Goal: Task Accomplishment & Management: Manage account settings

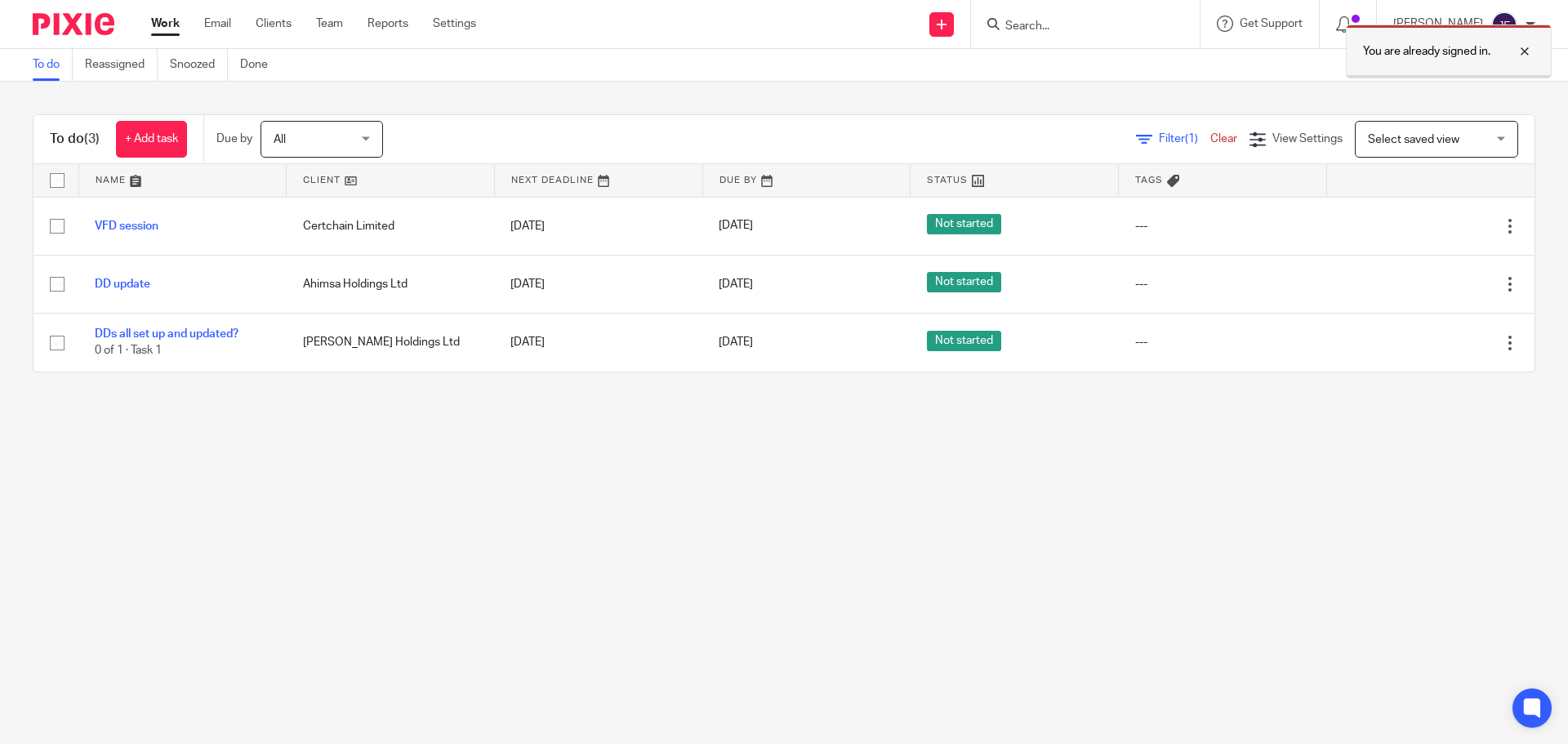
click at [1524, 52] on div at bounding box center [1512, 51] width 44 height 20
click at [1035, 26] on input "Search" at bounding box center [1077, 27] width 147 height 15
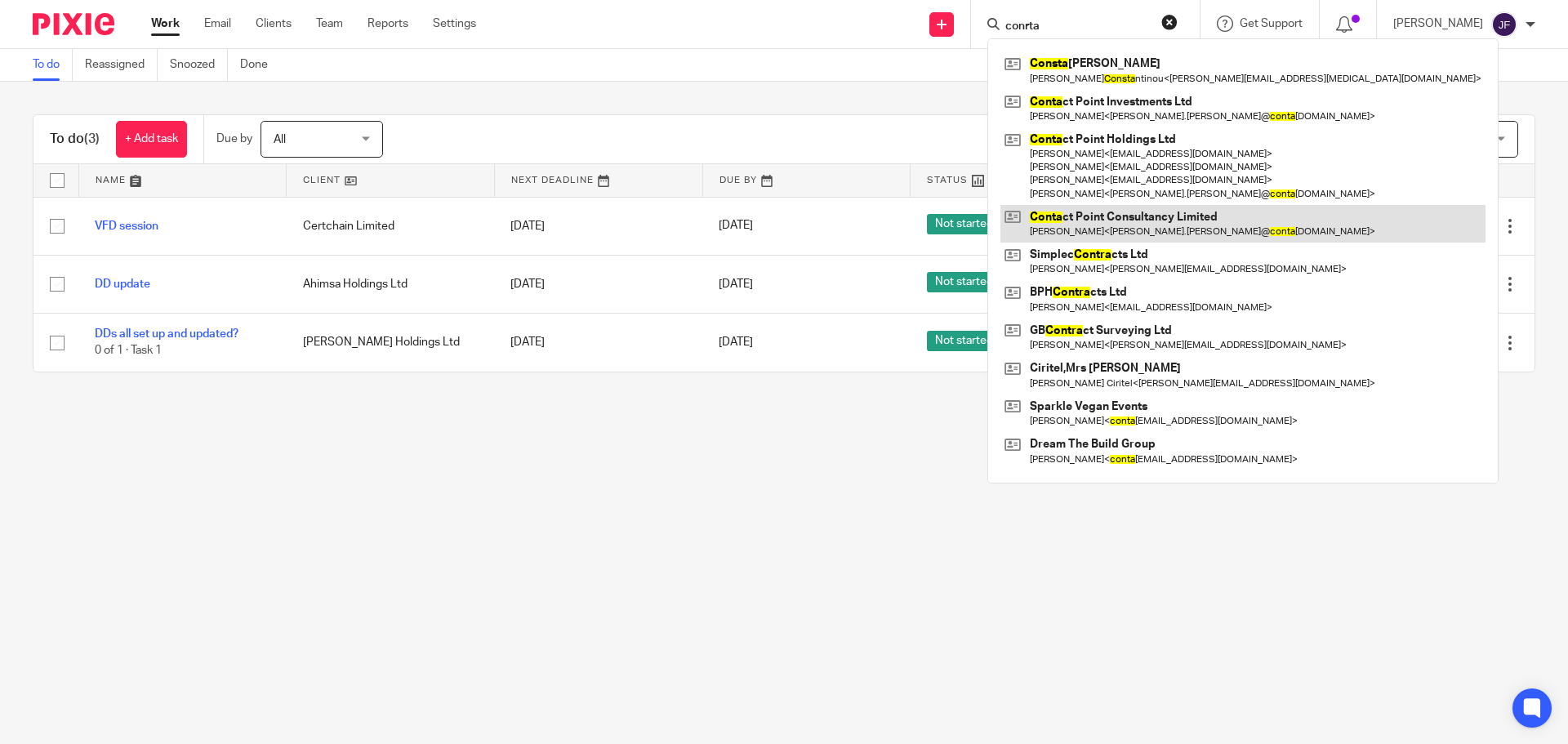
type input "conrta"
click at [1097, 225] on link at bounding box center [1244, 224] width 485 height 38
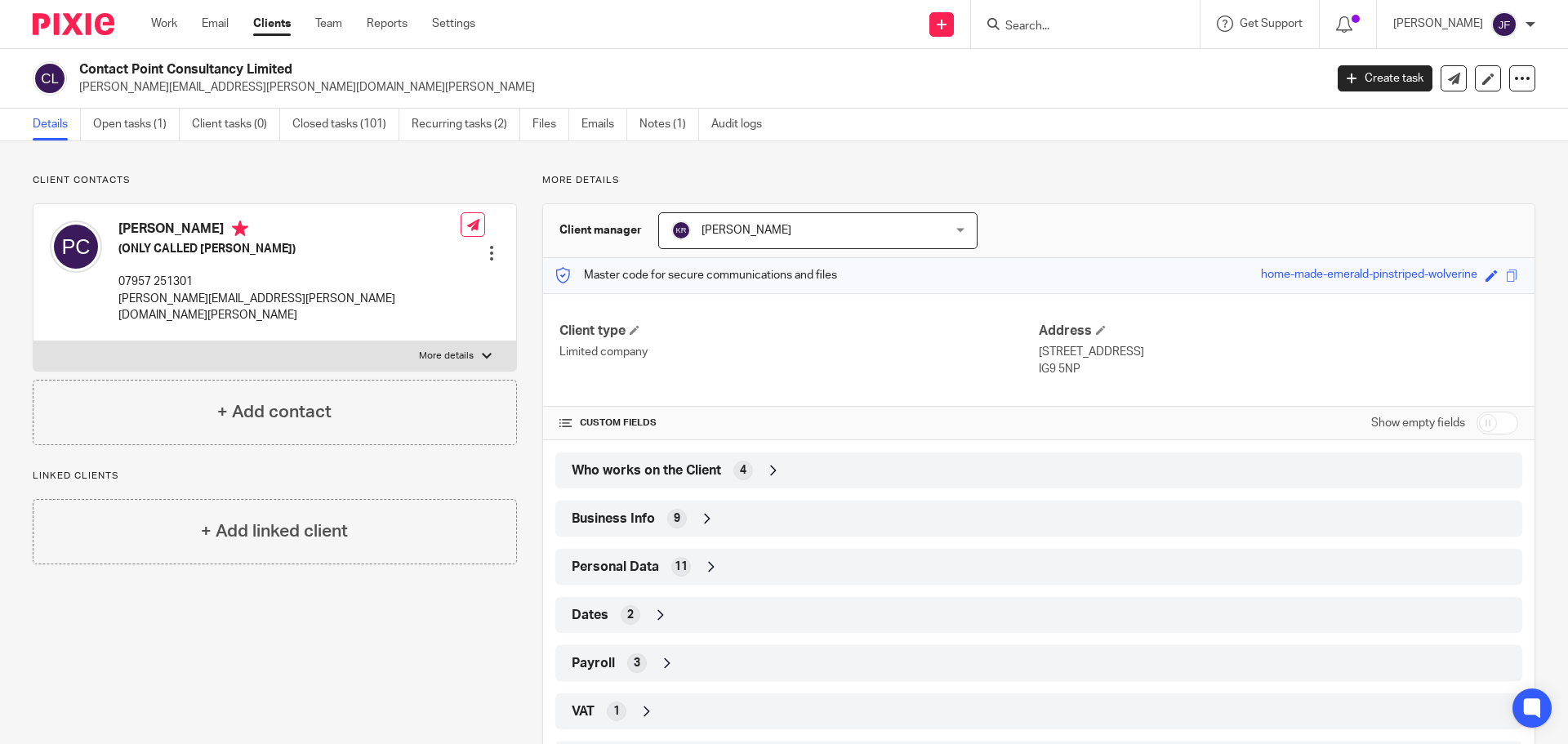
click at [1034, 18] on form at bounding box center [1090, 24] width 174 height 21
click at [1036, 28] on input "Search" at bounding box center [1077, 27] width 147 height 15
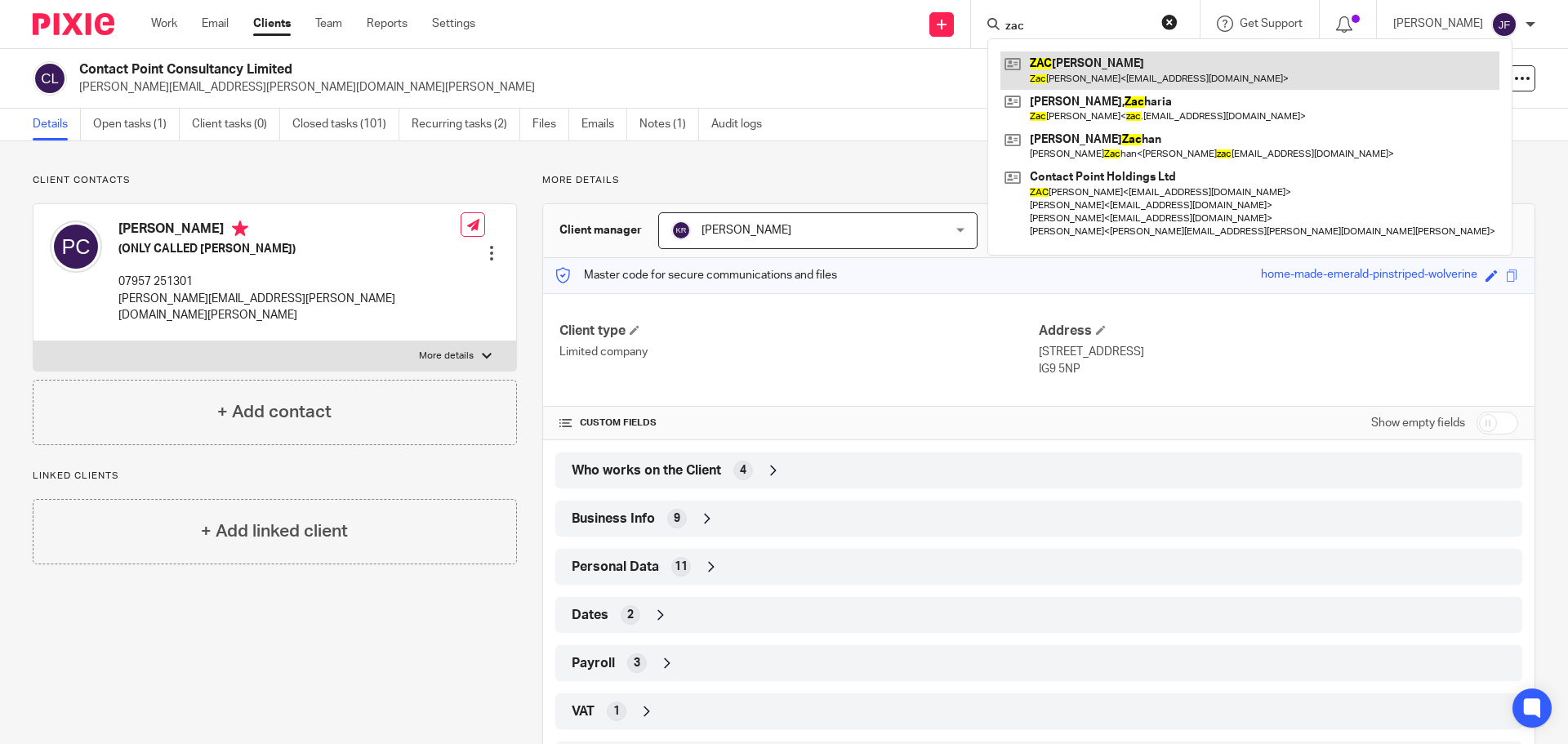
type input "zac"
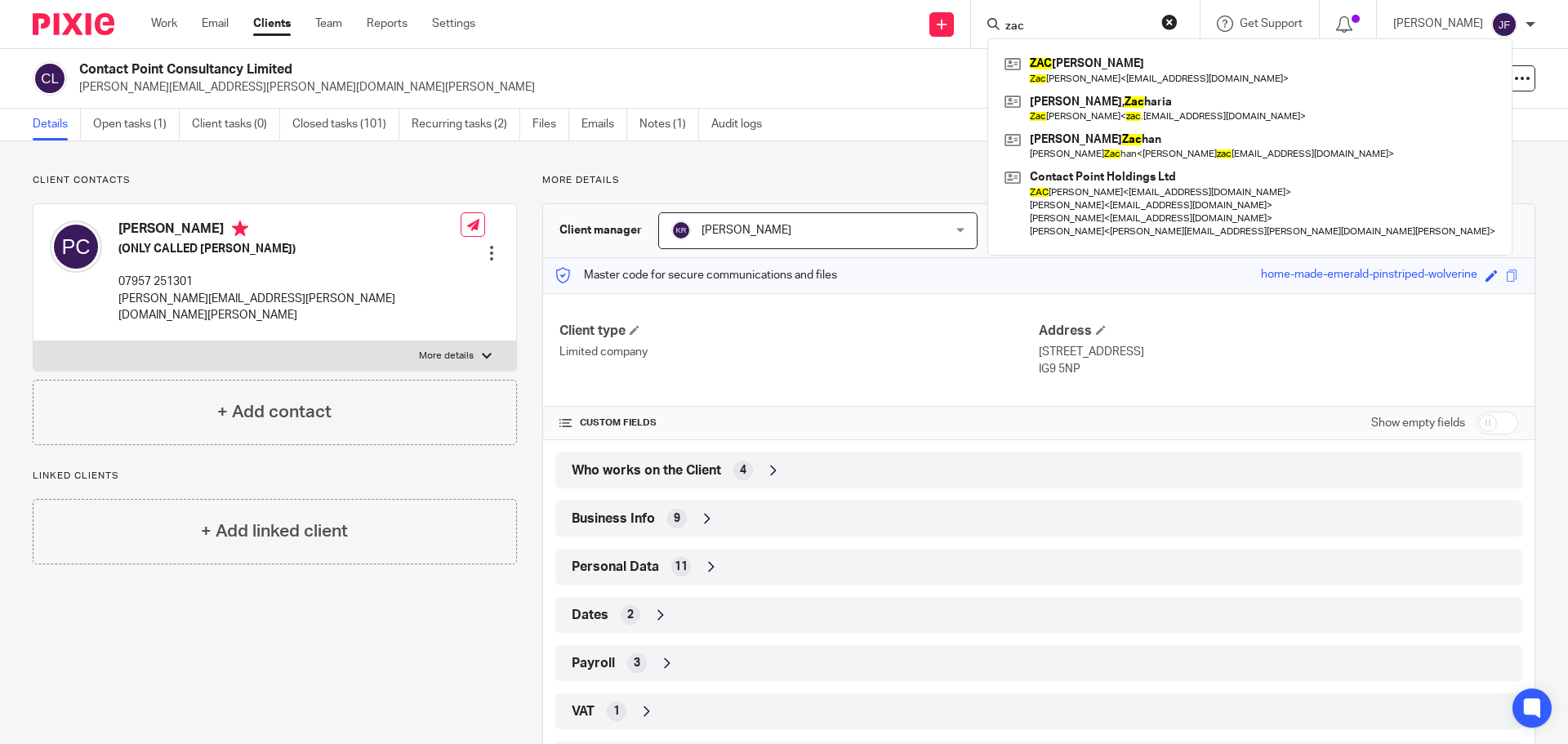
click at [630, 554] on div "Personal Data 11" at bounding box center [1039, 566] width 942 height 28
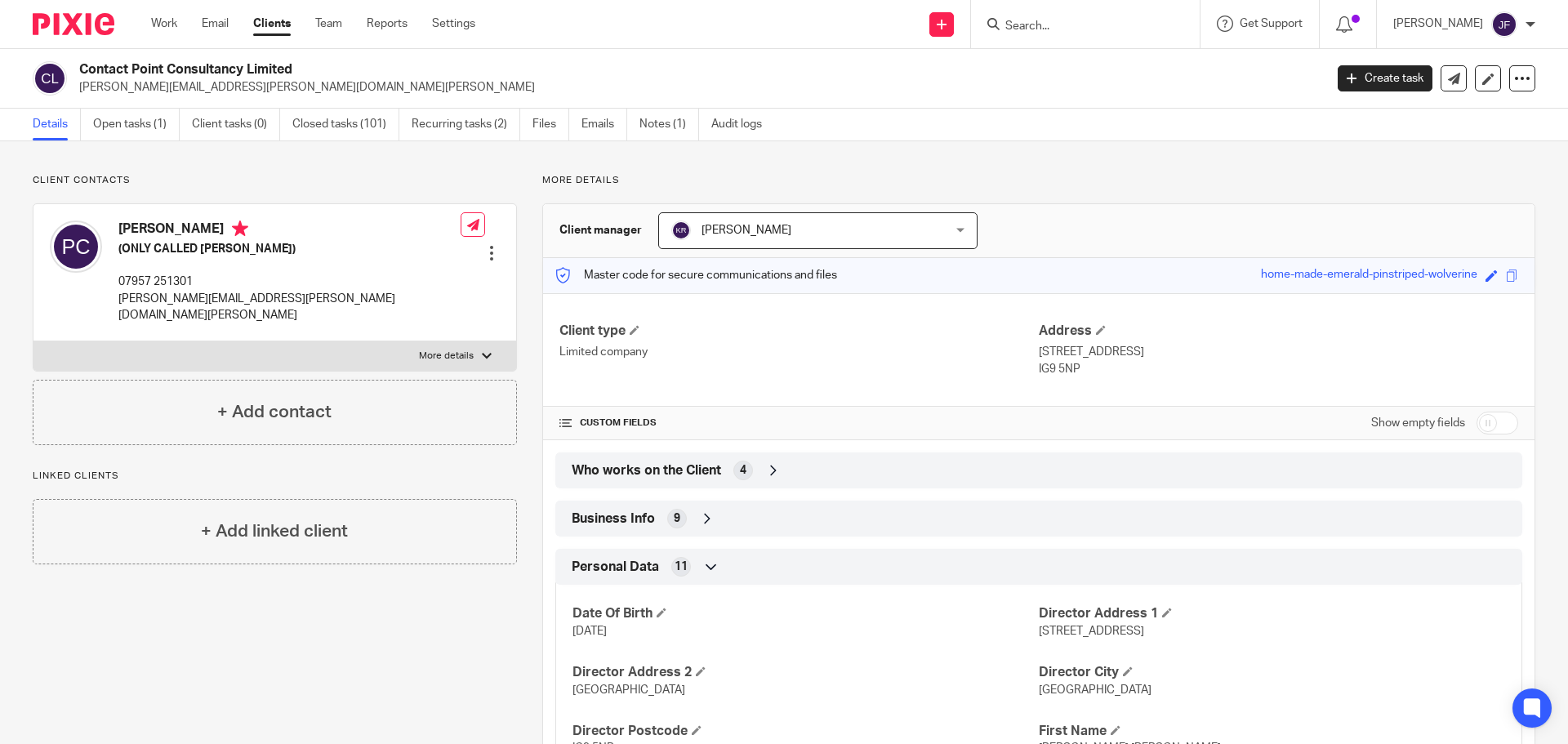
click at [1040, 28] on input "Search" at bounding box center [1077, 27] width 147 height 15
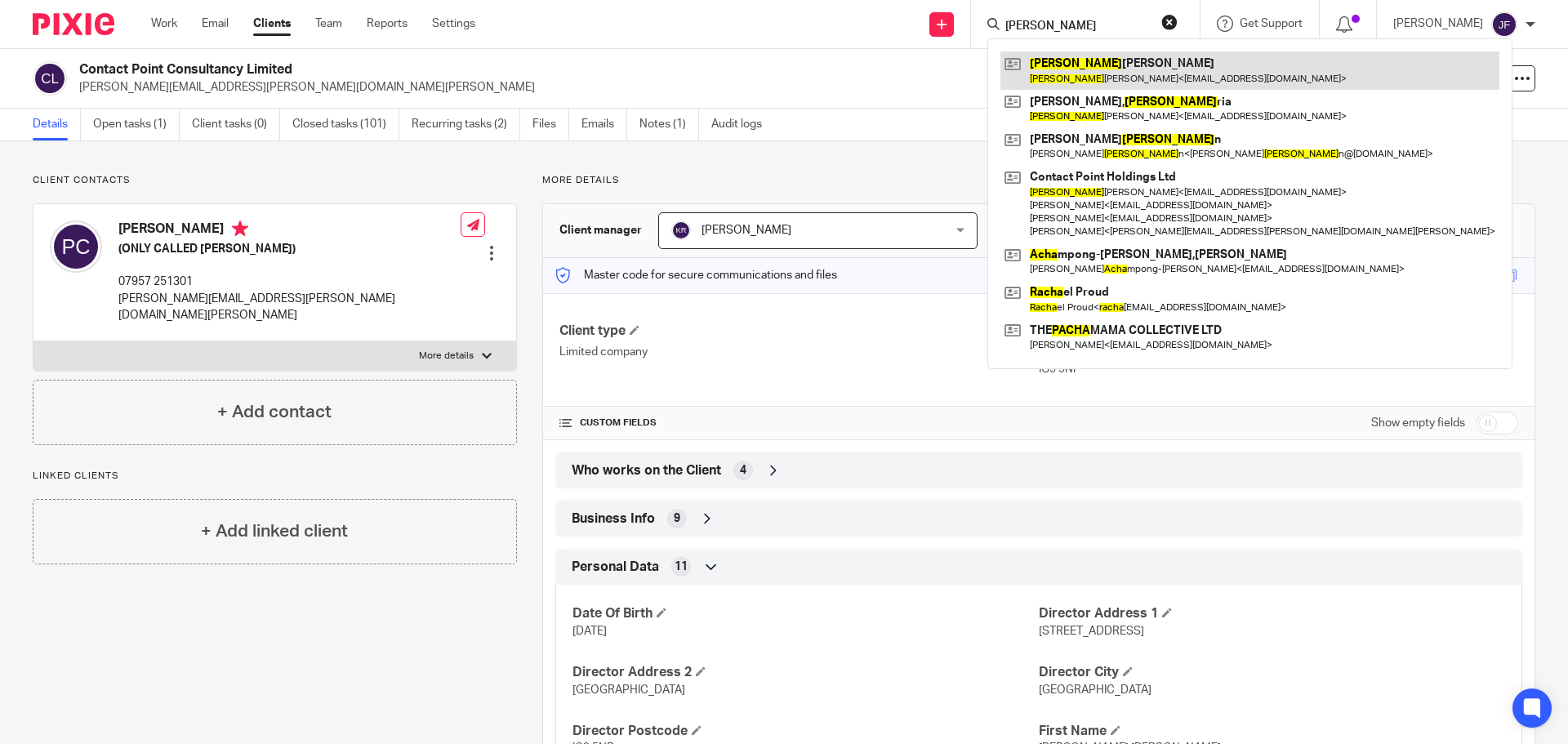
type input "zacha"
click at [1192, 72] on link at bounding box center [1250, 71] width 499 height 38
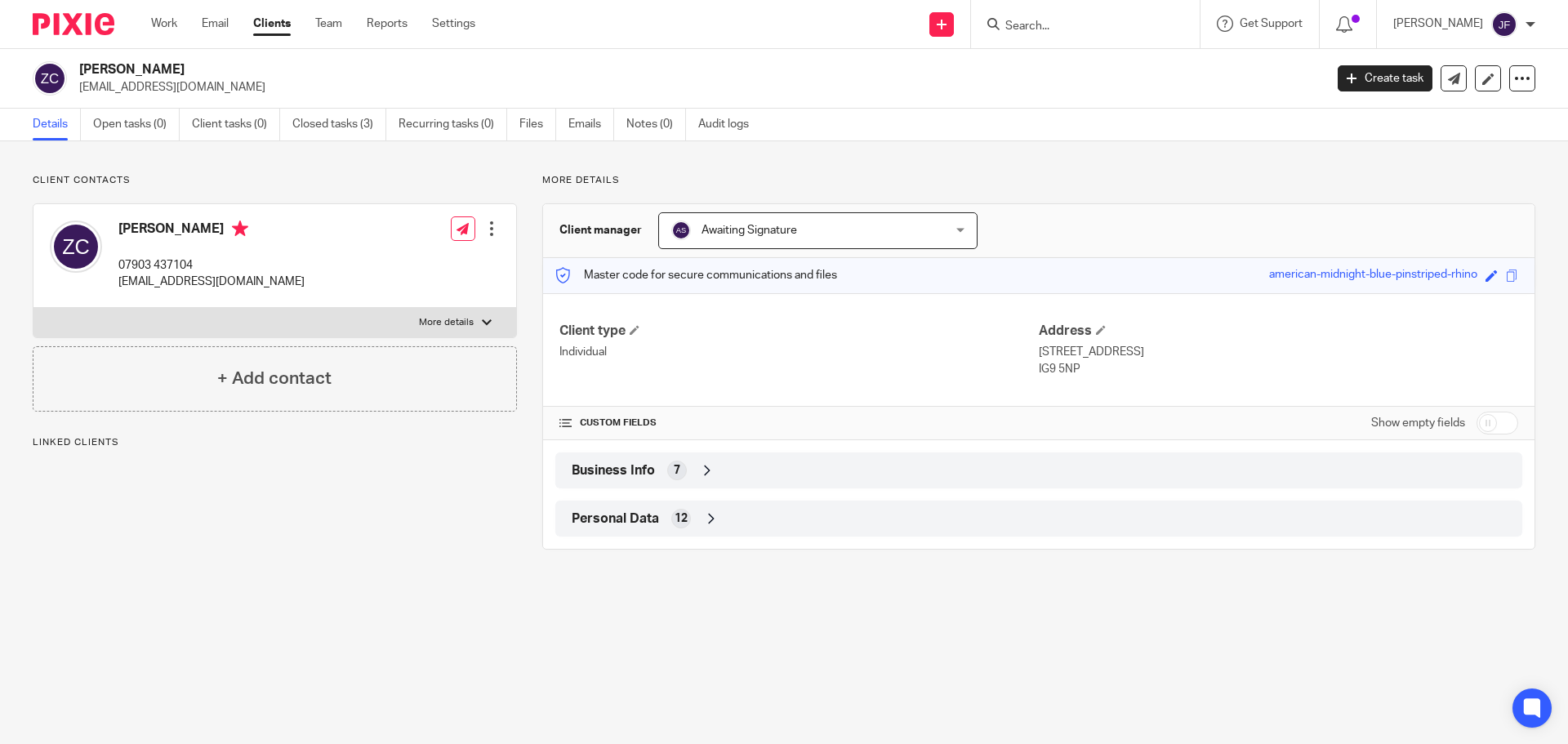
click at [635, 530] on div "Personal Data 12" at bounding box center [1039, 518] width 942 height 28
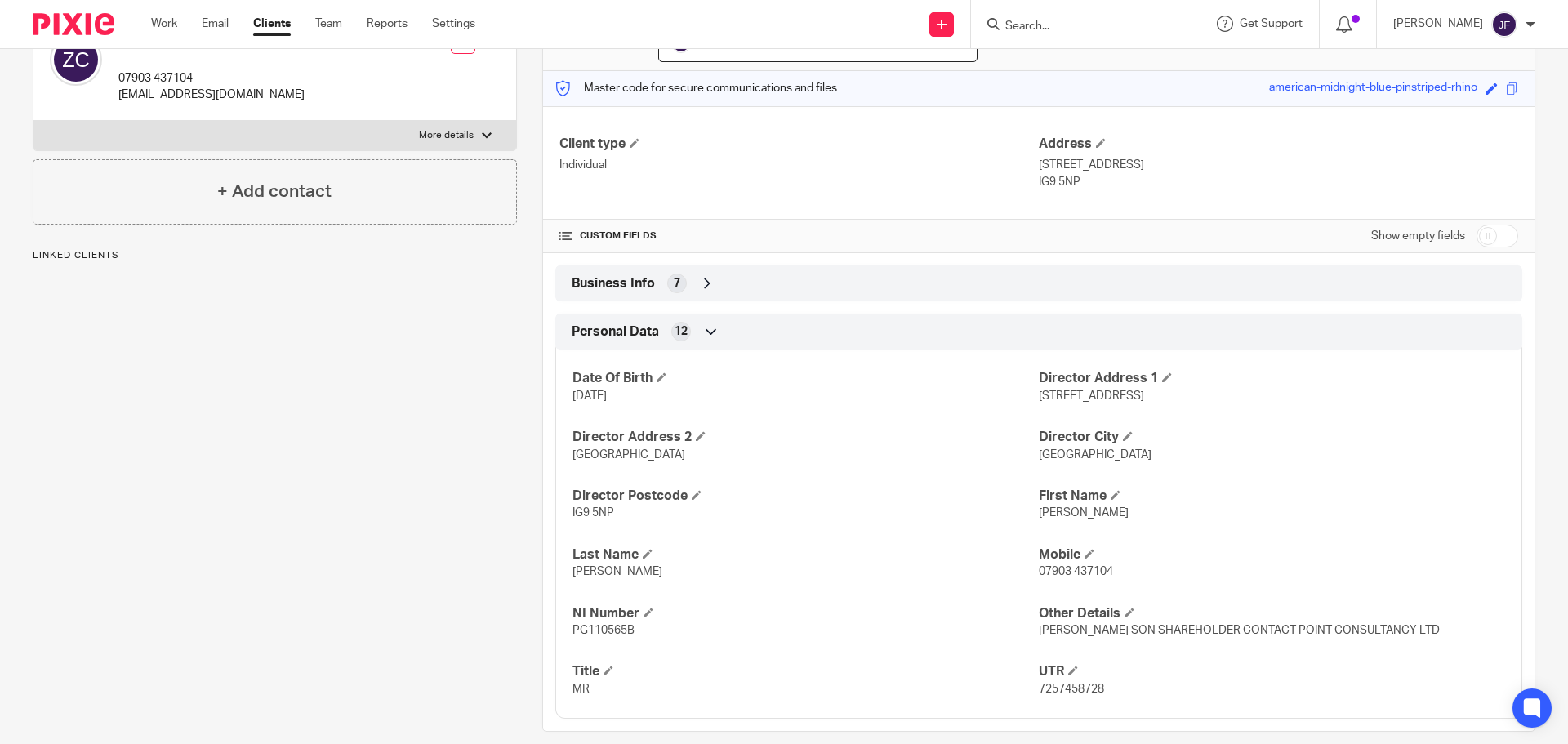
scroll to position [207, 0]
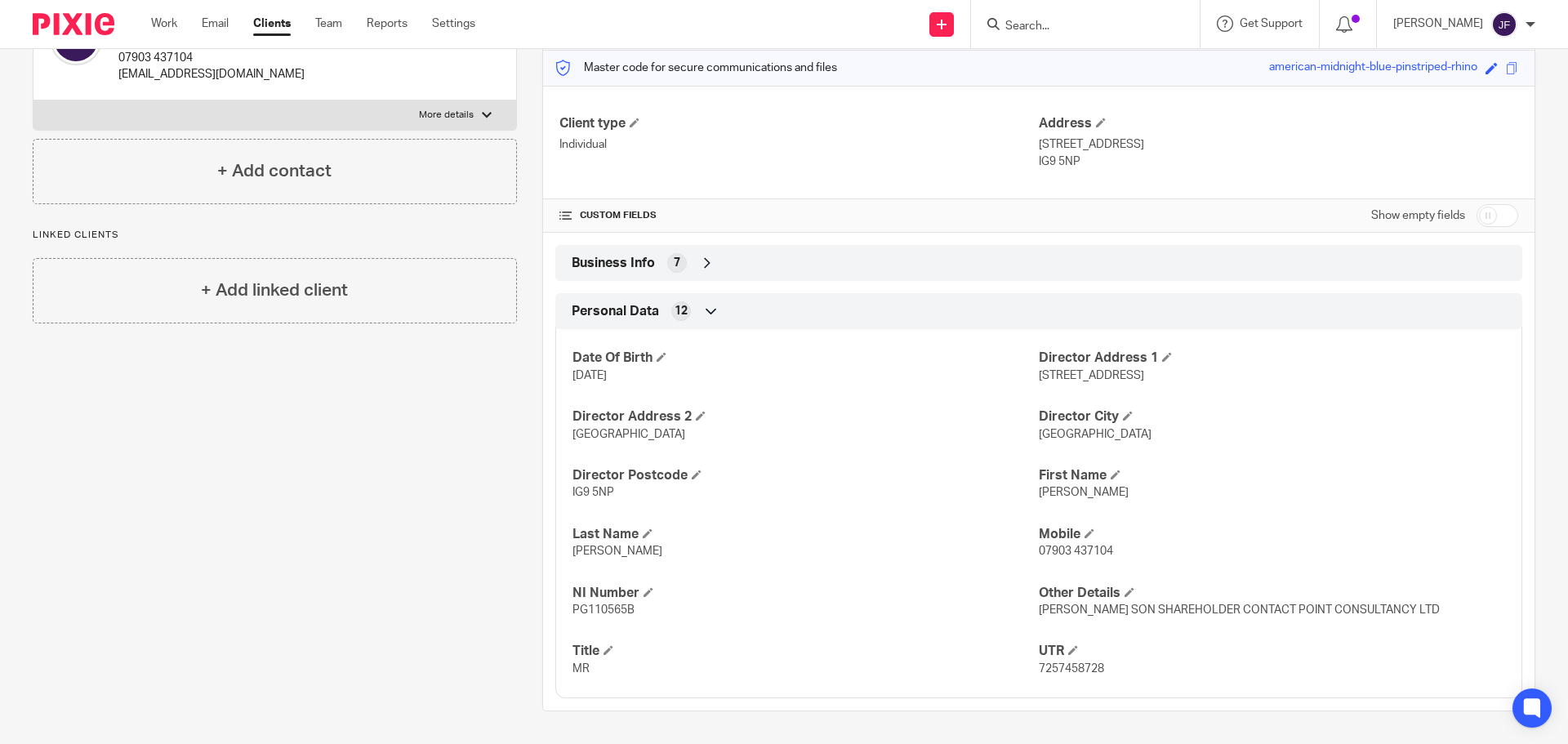
click at [616, 611] on span "PG110565B" at bounding box center [603, 609] width 62 height 11
click at [617, 612] on span "PG110565B" at bounding box center [603, 609] width 62 height 11
copy span "PG110565B"
click at [87, 18] on img at bounding box center [73, 24] width 82 height 22
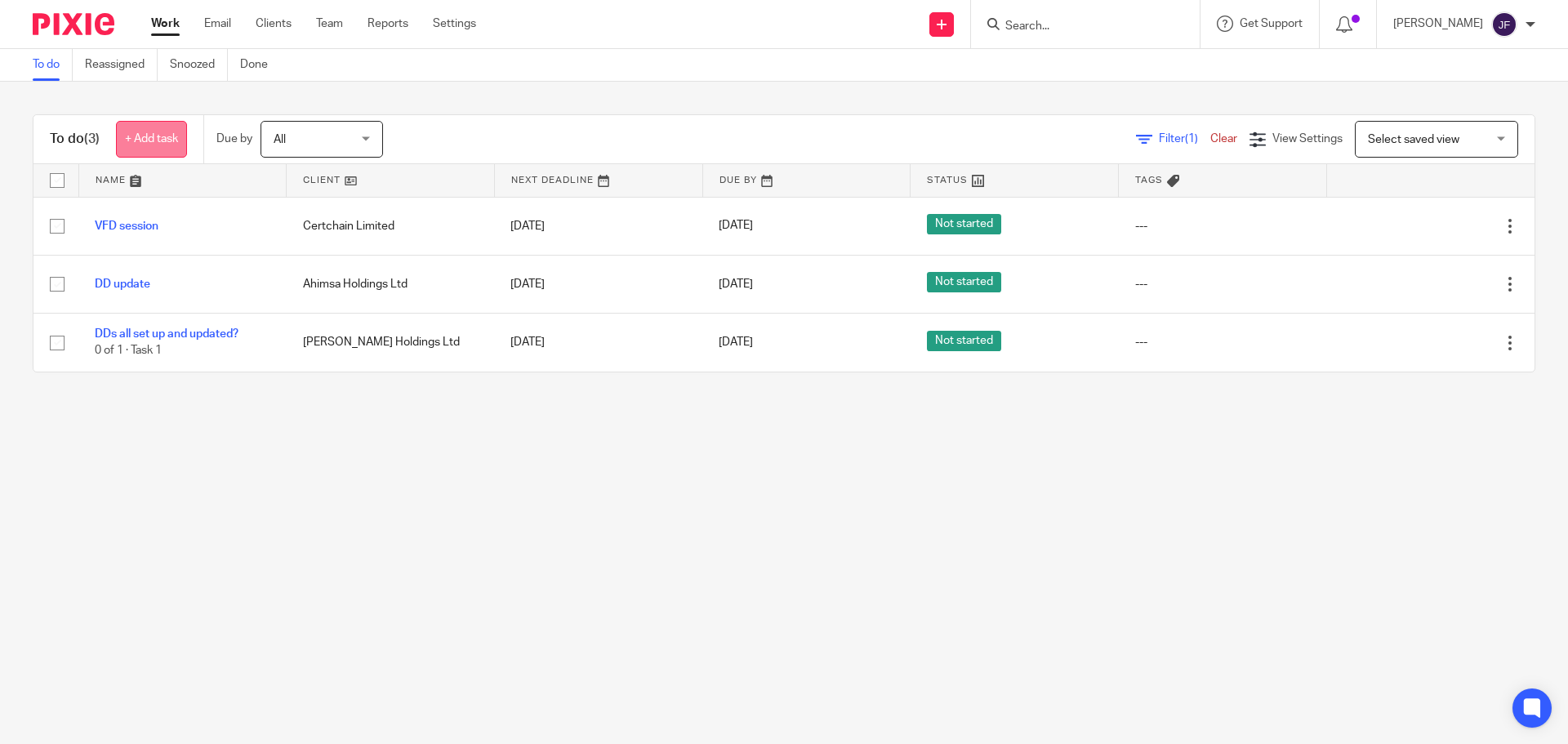
click at [173, 154] on link "+ Add task" at bounding box center [151, 138] width 71 height 37
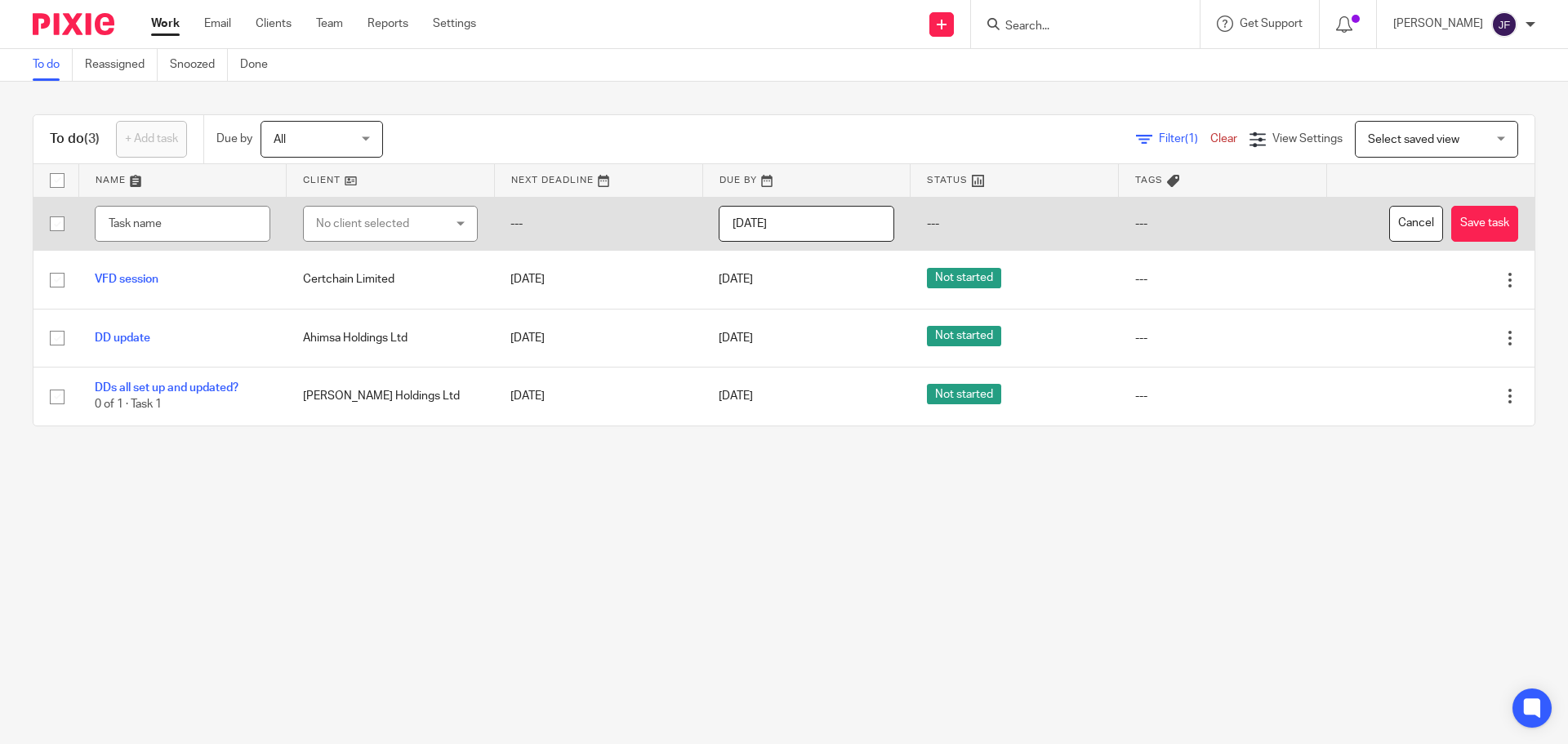
click at [333, 213] on div "No client selected" at bounding box center [380, 224] width 129 height 34
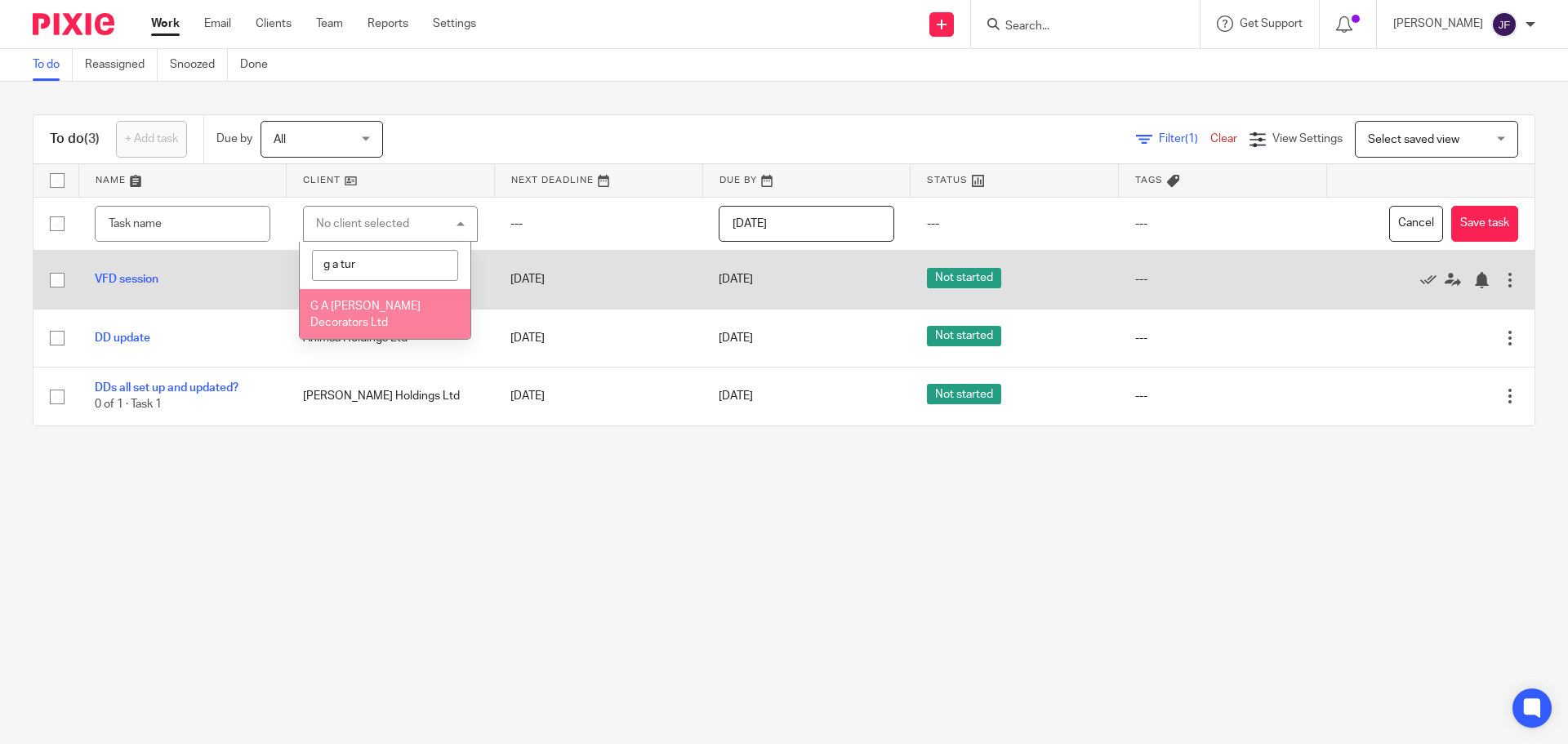
type input "g a tur"
click at [421, 306] on span "G A [PERSON_NAME] Decorators Ltd" at bounding box center [366, 314] width 110 height 28
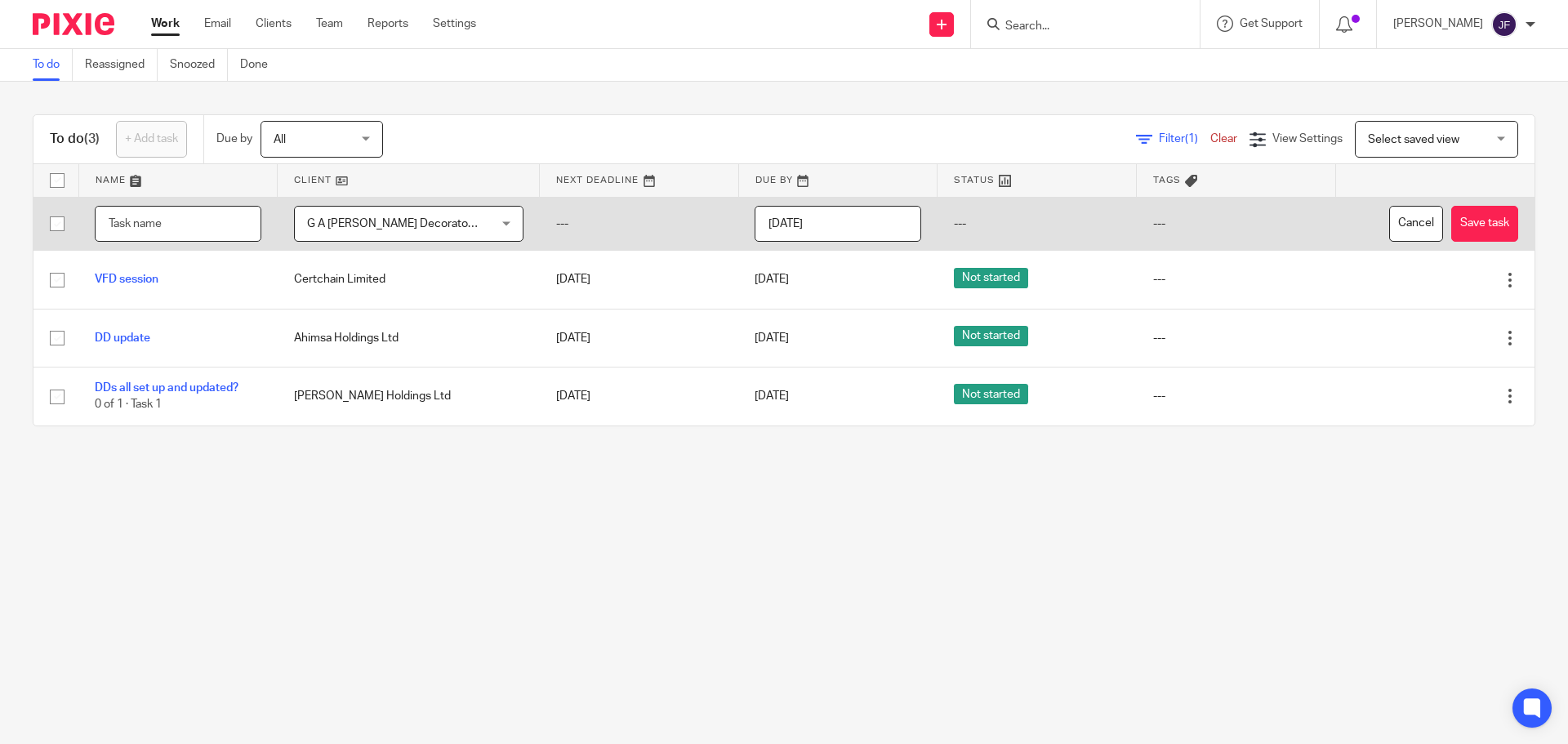
click at [150, 221] on input "text" at bounding box center [178, 224] width 167 height 37
type input "Hannah's PTR letter"
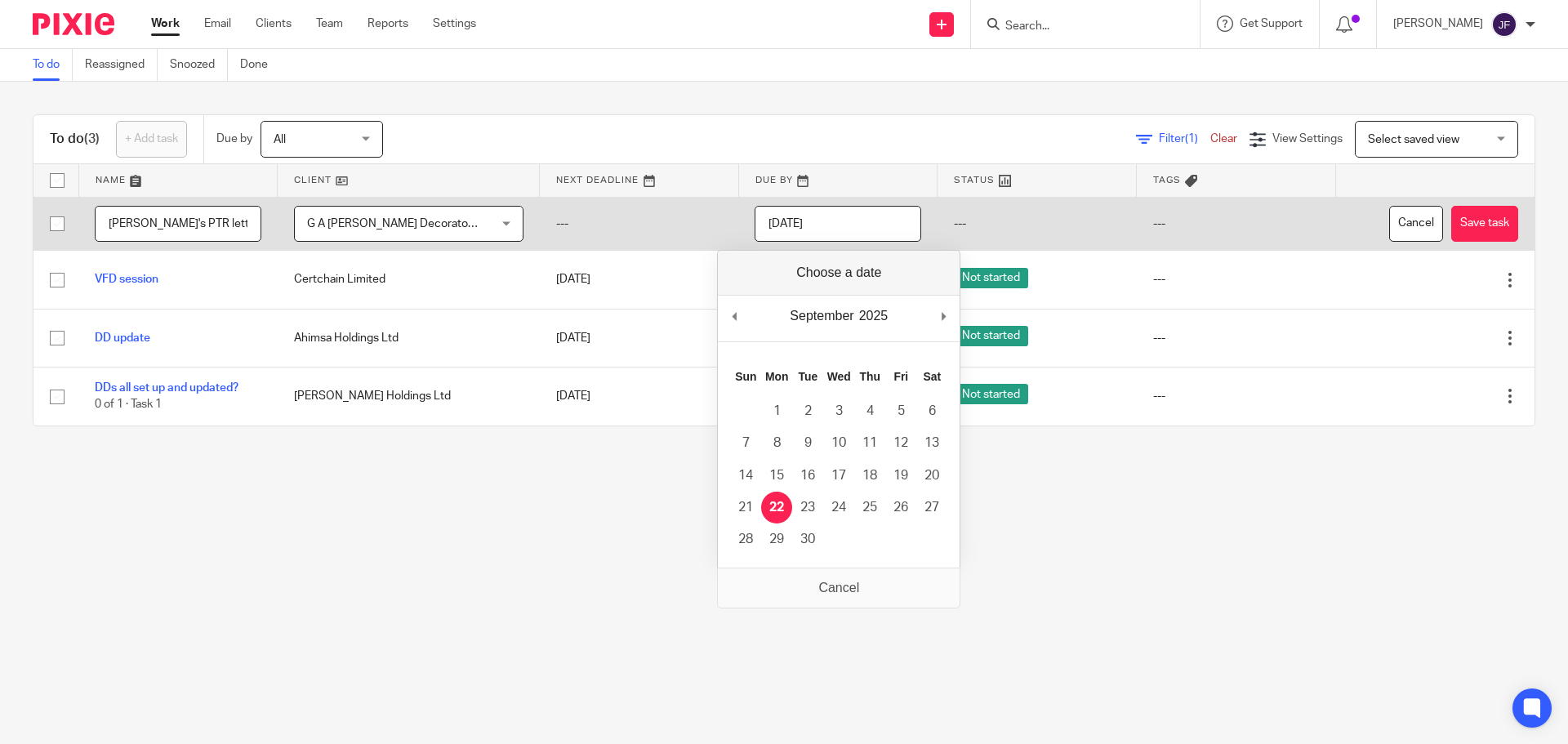
click at [784, 238] on input "[DATE]" at bounding box center [838, 224] width 167 height 37
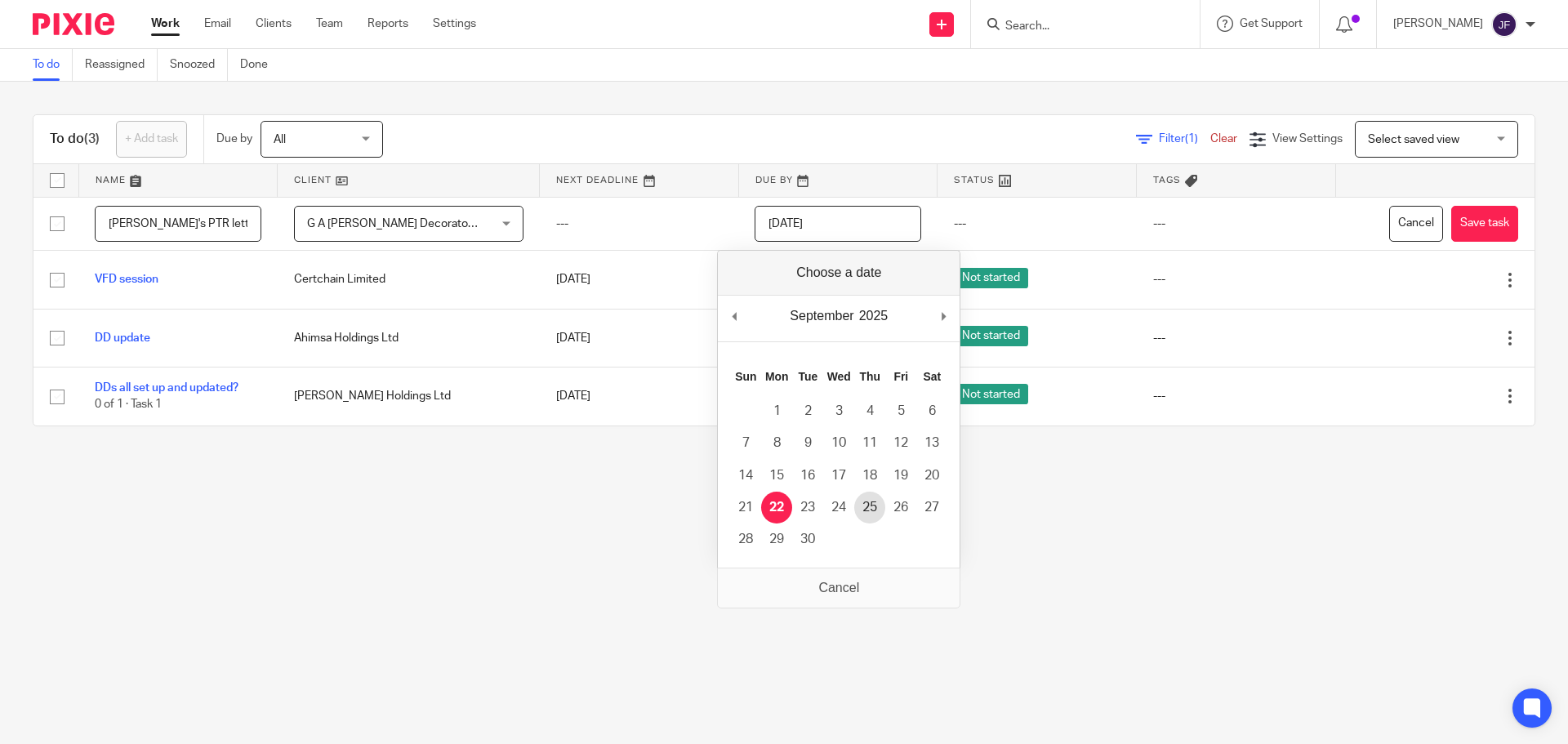
type input "[DATE]"
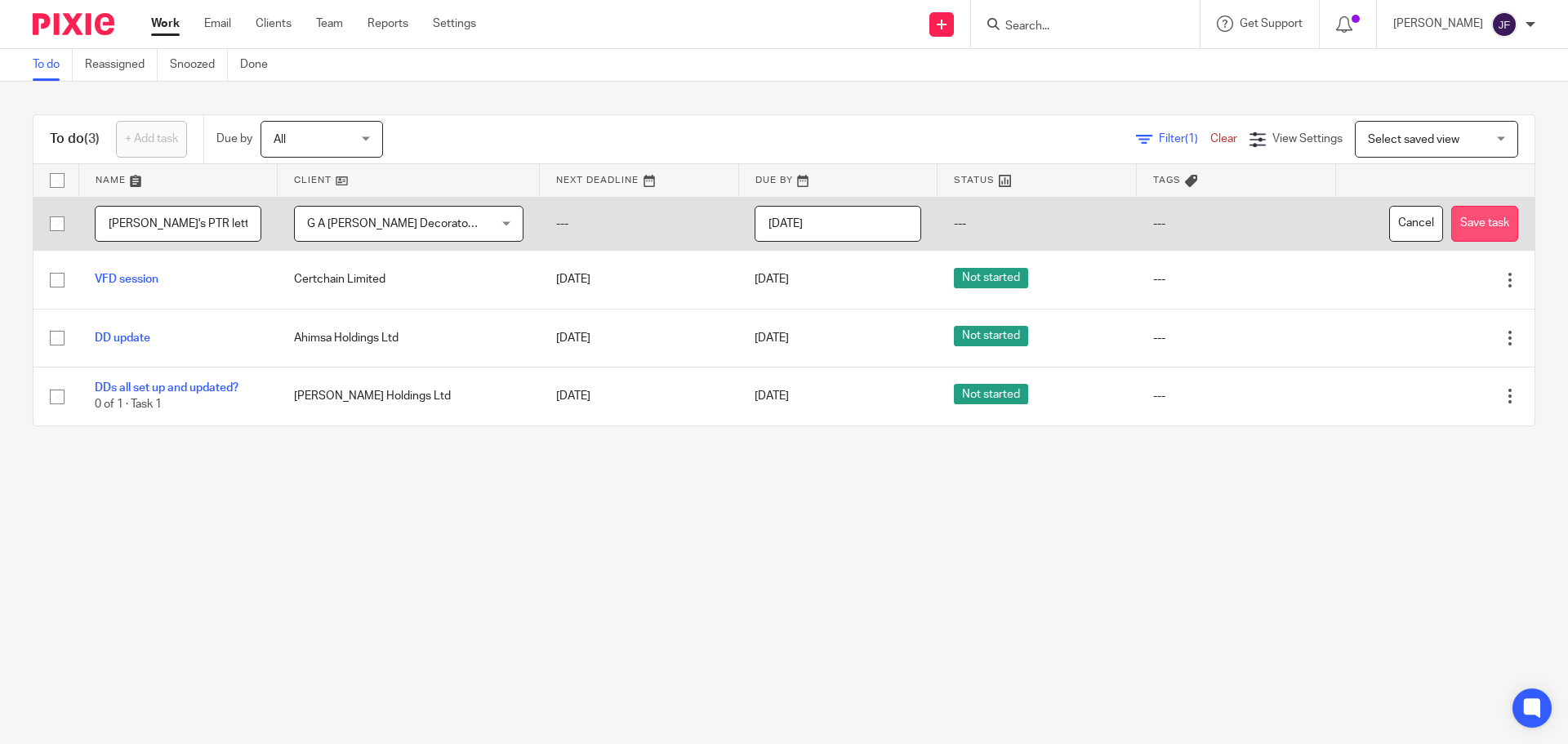
click at [1477, 224] on button "Save task" at bounding box center [1485, 224] width 67 height 37
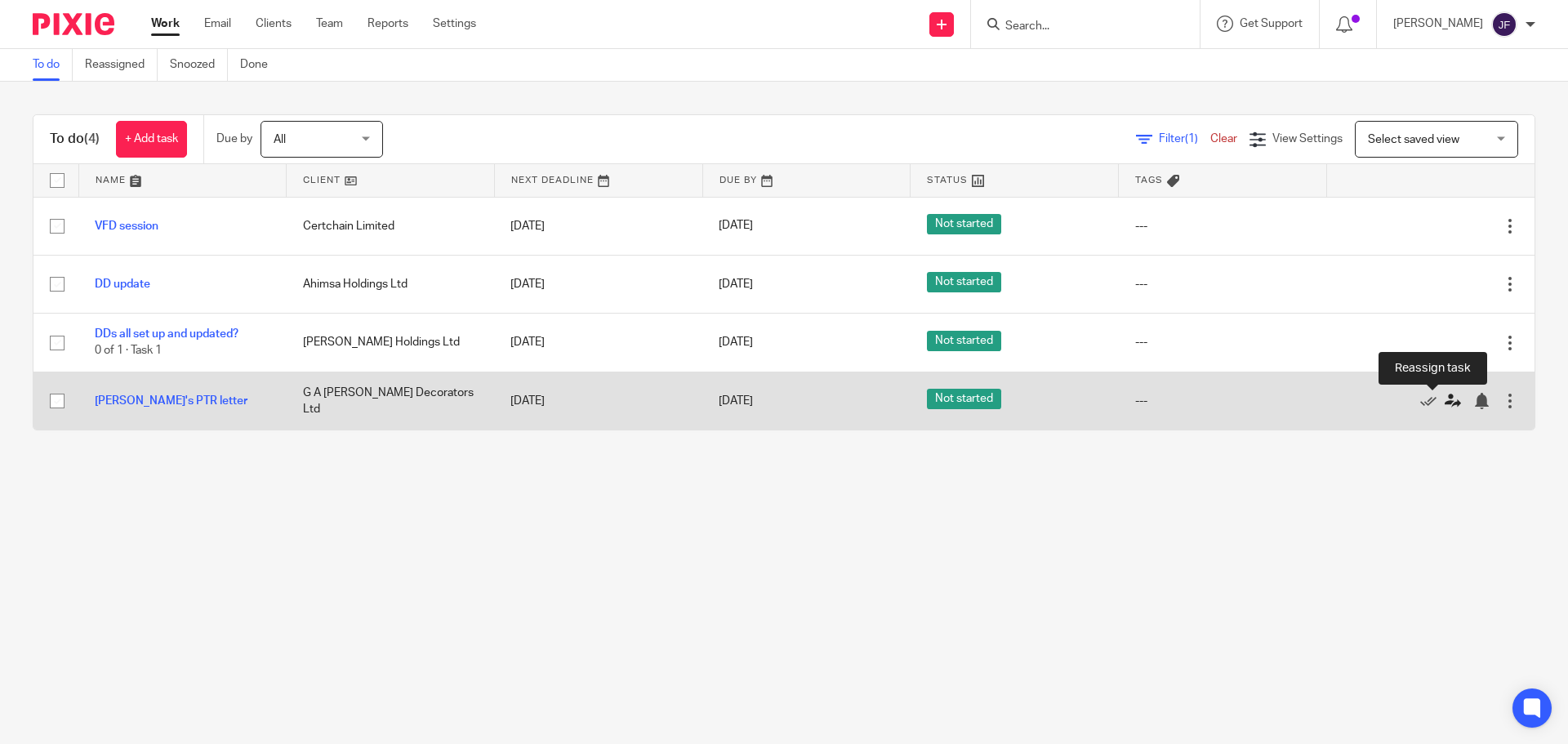
click at [1445, 405] on icon at bounding box center [1453, 400] width 16 height 16
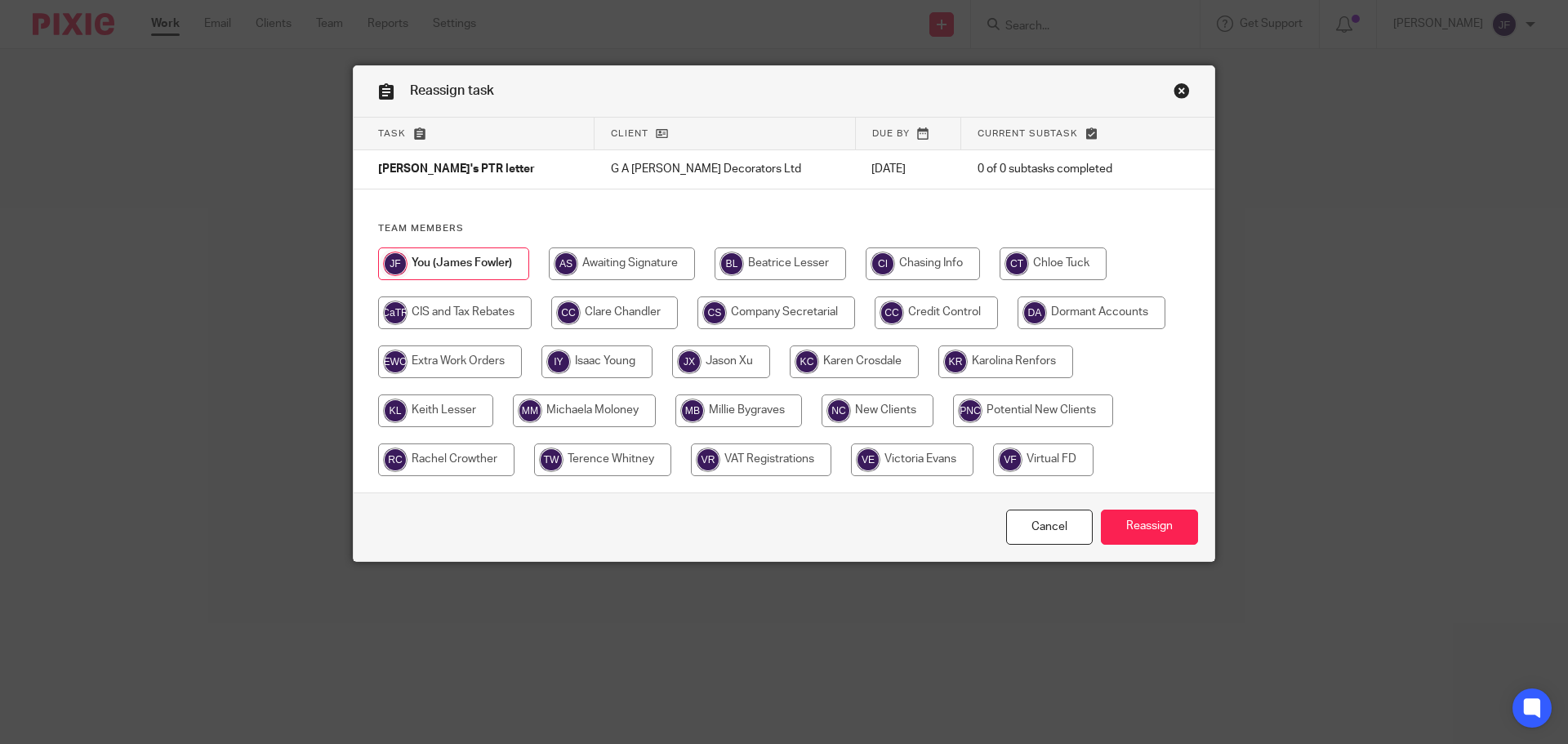
click at [777, 403] on input "radio" at bounding box center [738, 410] width 127 height 33
radio input "true"
click at [1101, 528] on input "Reassign" at bounding box center [1149, 526] width 97 height 35
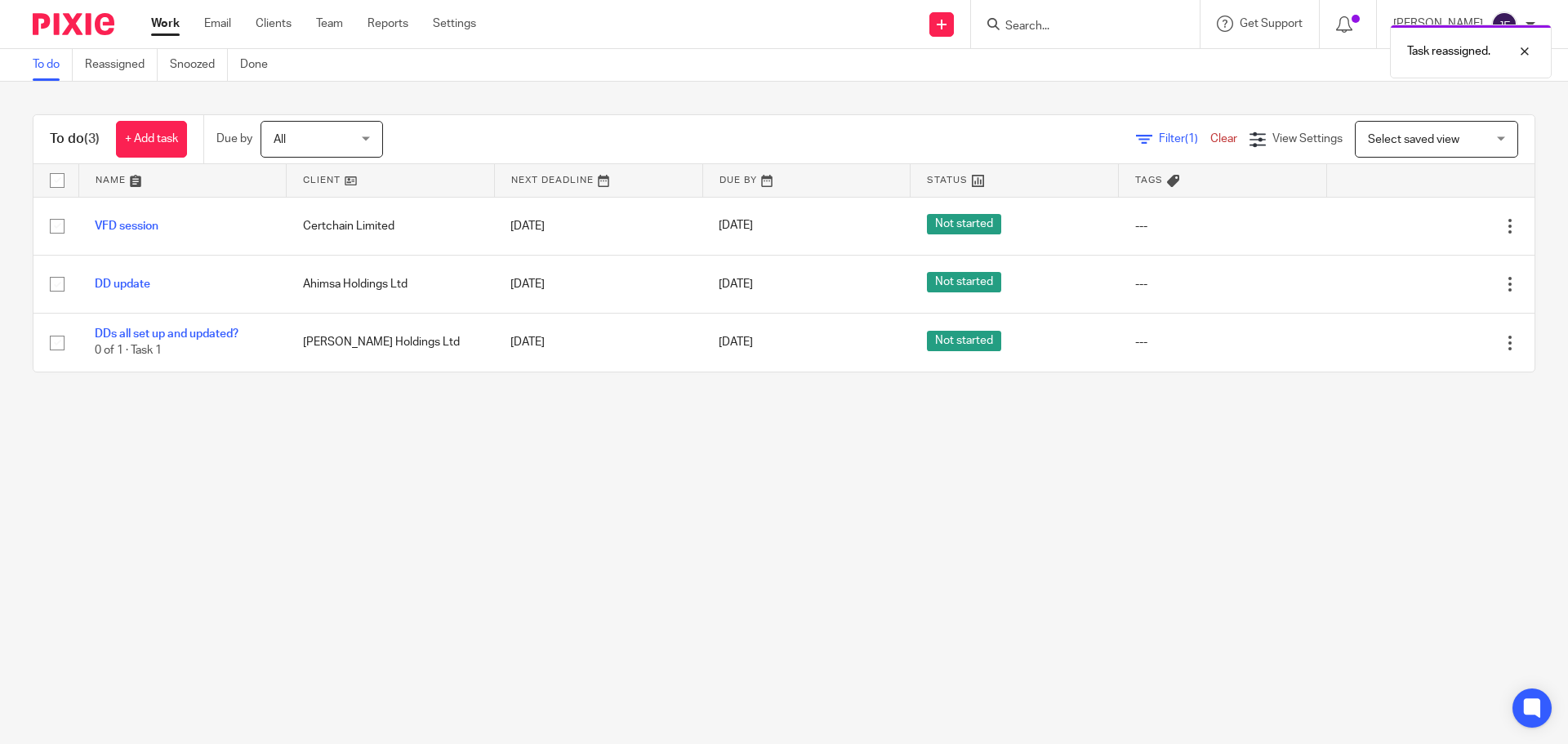
click at [99, 27] on img at bounding box center [73, 24] width 82 height 22
click at [140, 142] on link "+ Add task" at bounding box center [151, 138] width 71 height 37
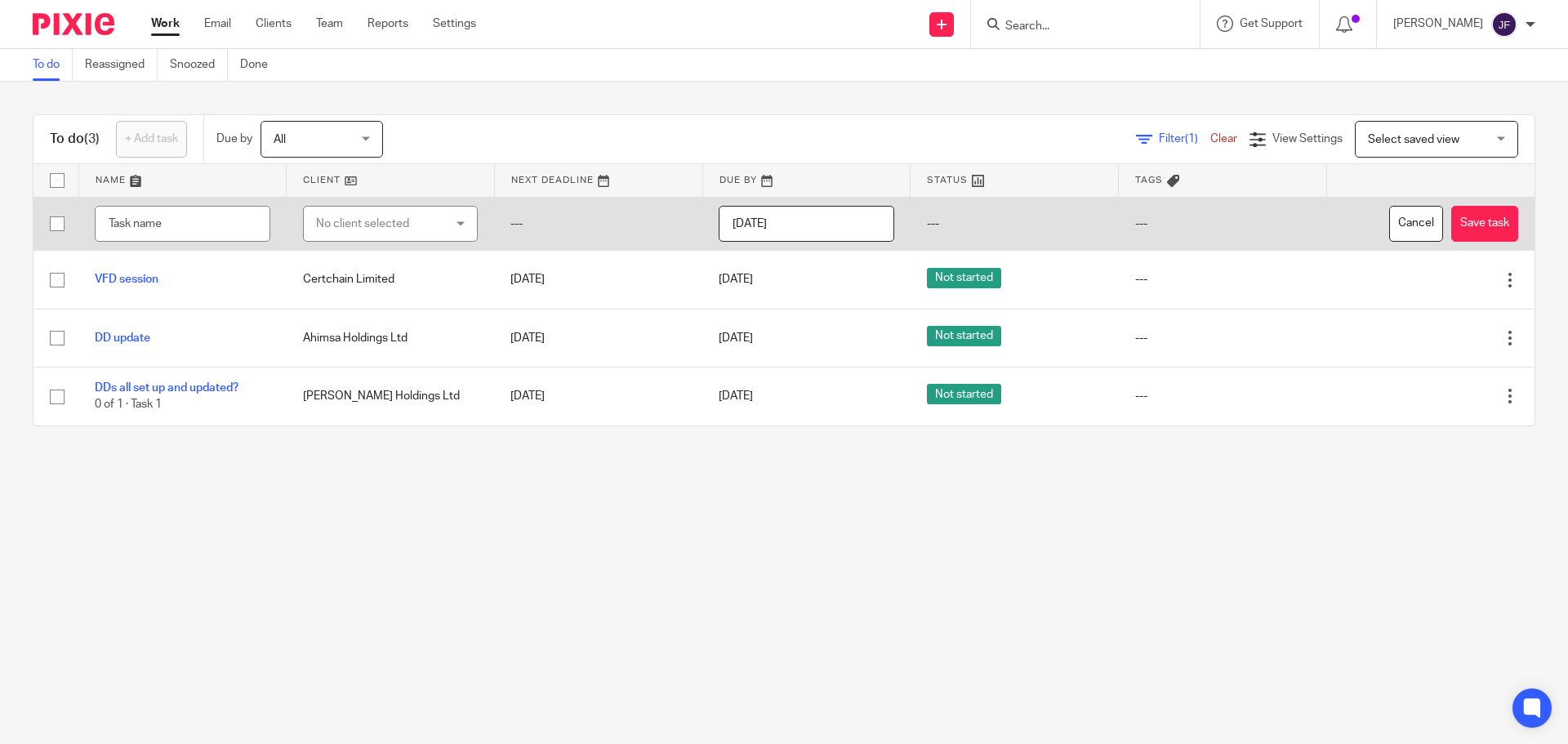
drag, startPoint x: 424, startPoint y: 224, endPoint x: 435, endPoint y: 226, distance: 11.2
click at [424, 224] on div "No client selected" at bounding box center [380, 224] width 129 height 34
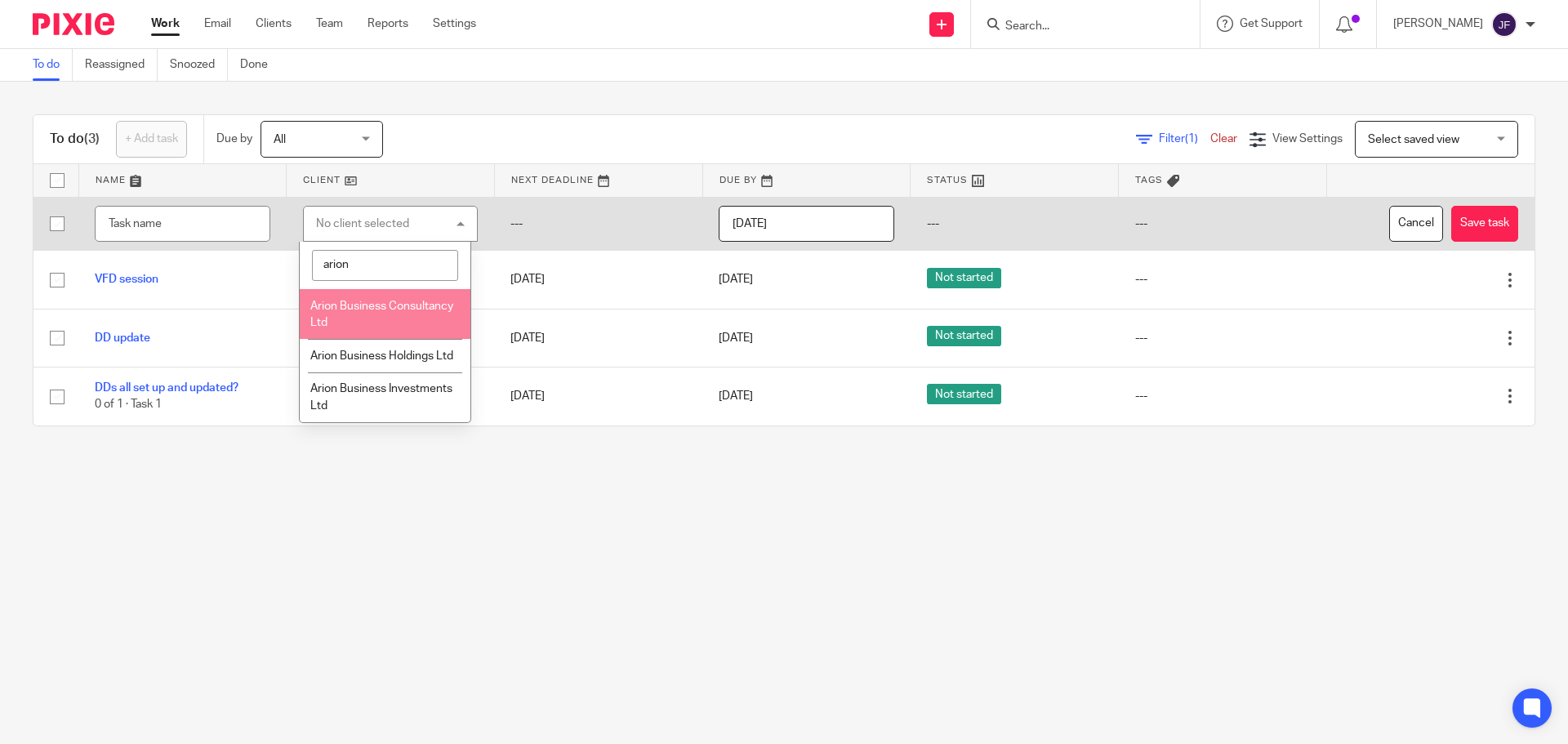
type input "arion"
click at [384, 311] on span "Arion Business Consultancy Ltd" at bounding box center [382, 314] width 143 height 28
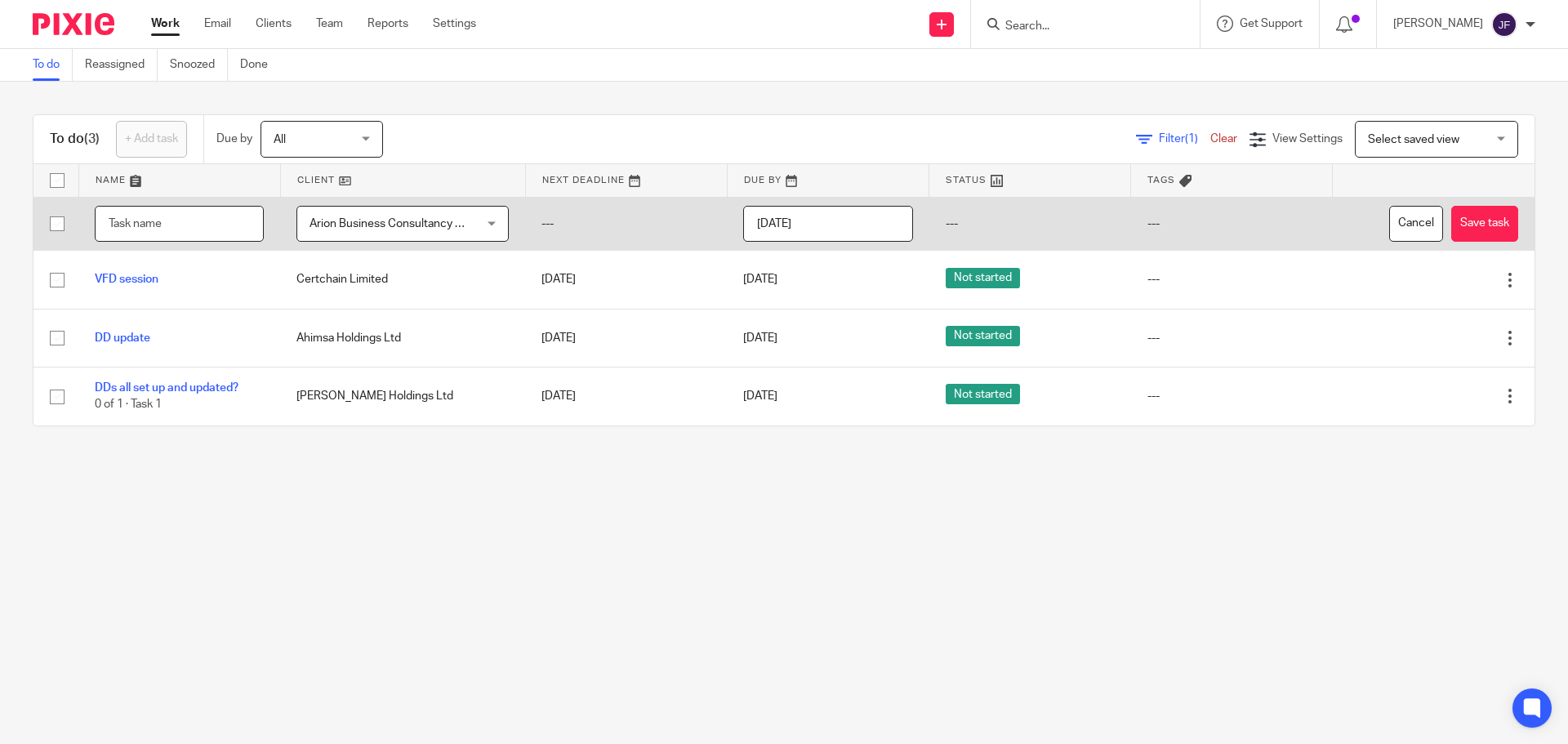
click at [191, 212] on input "text" at bounding box center [179, 224] width 169 height 37
type input "Save use of home info to file and make relevant notes forward"
click at [820, 221] on input "[DATE]" at bounding box center [828, 224] width 169 height 37
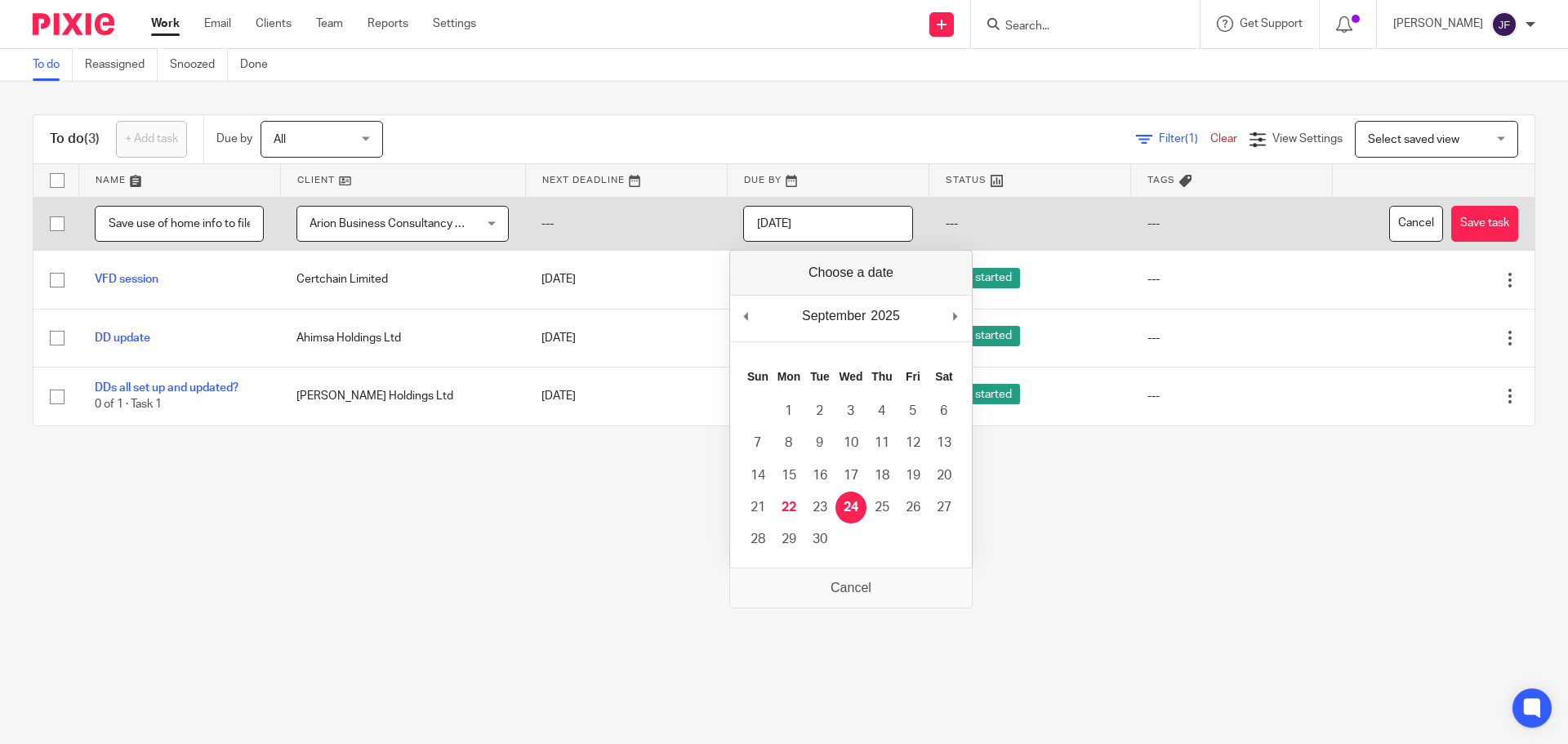
click at [837, 223] on input "[DATE]" at bounding box center [828, 224] width 169 height 37
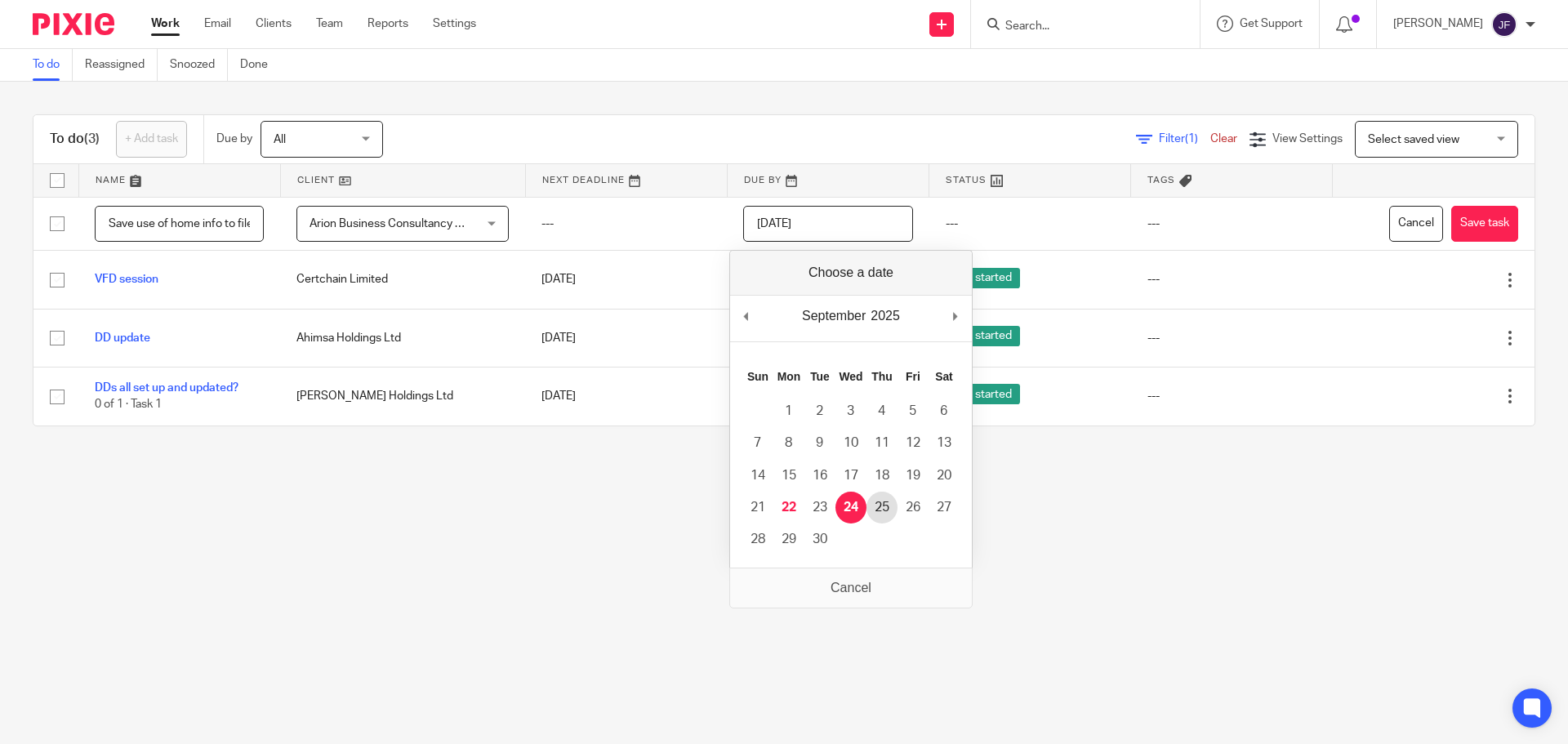
type input "[DATE]"
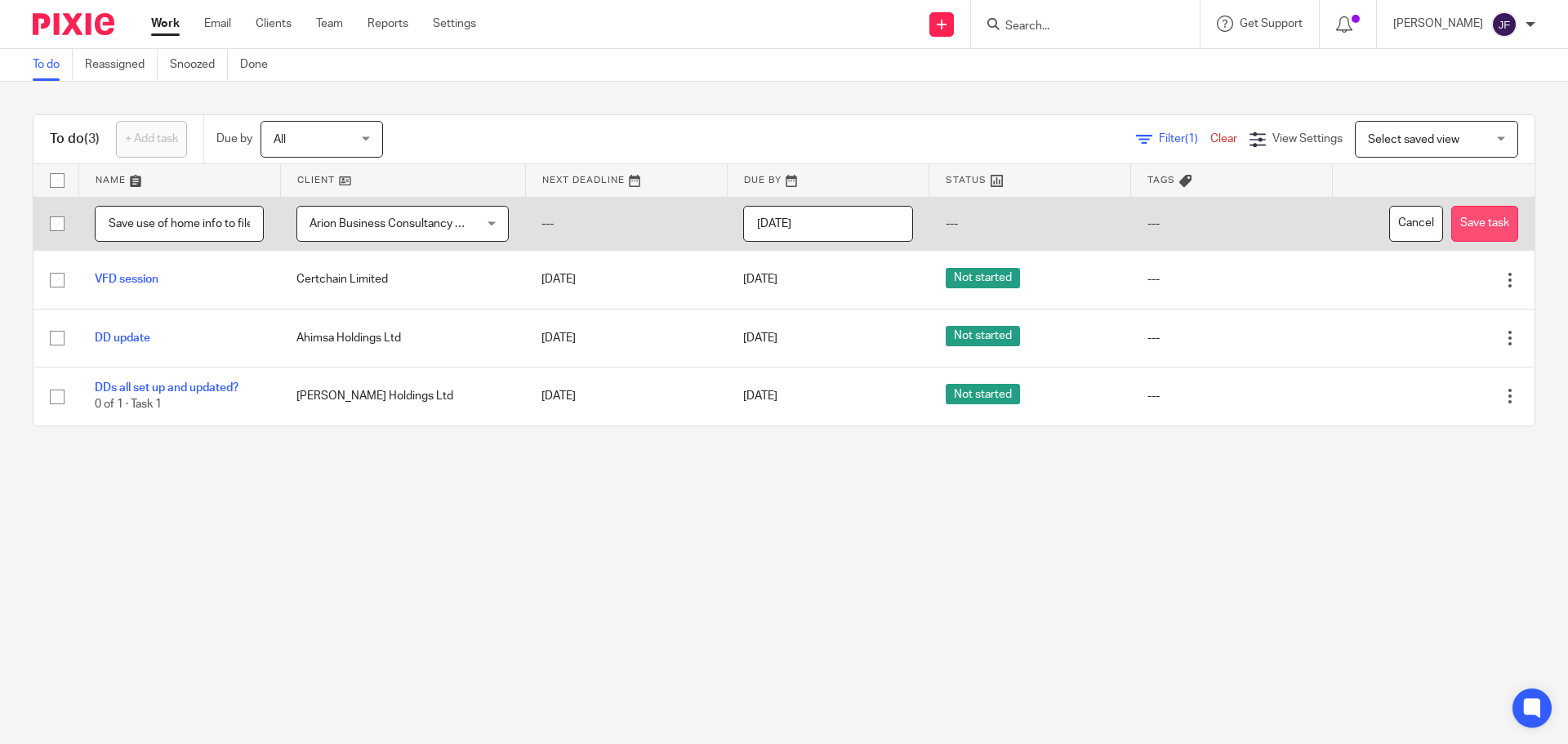
click at [1481, 216] on button "Save task" at bounding box center [1485, 224] width 67 height 37
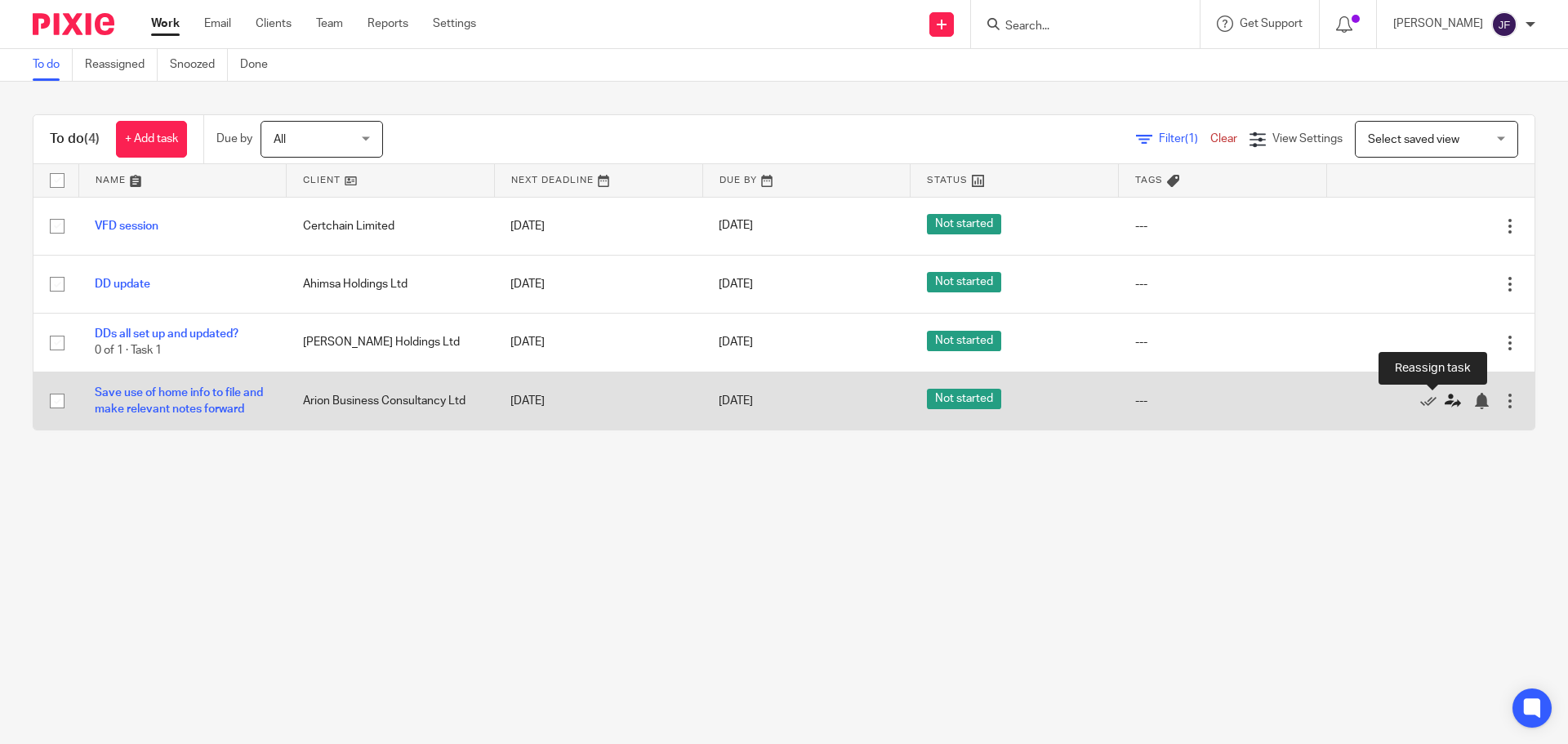
click at [1445, 400] on icon at bounding box center [1453, 400] width 16 height 16
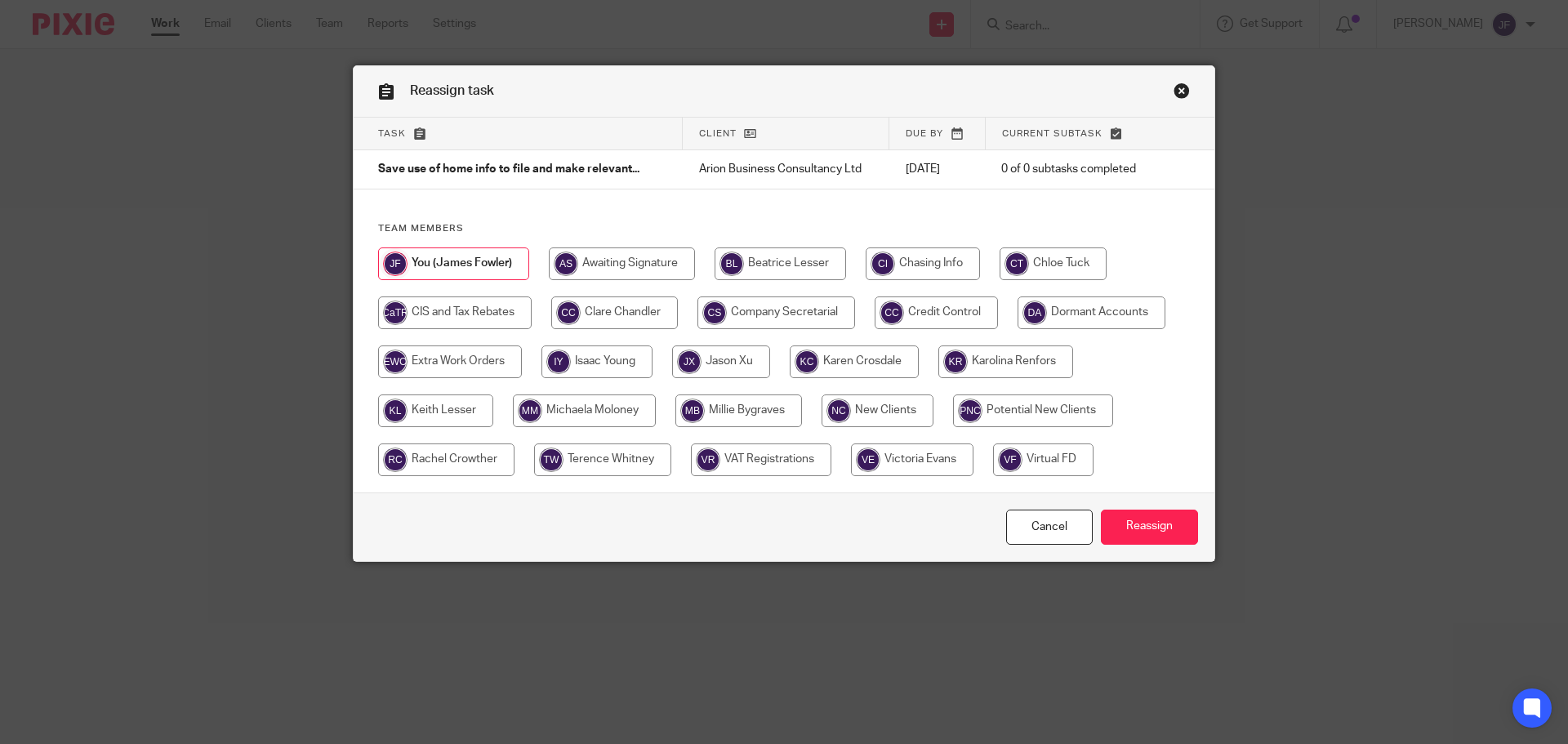
click at [729, 399] on input "radio" at bounding box center [738, 410] width 127 height 33
radio input "true"
click at [1115, 518] on input "Reassign" at bounding box center [1149, 526] width 97 height 35
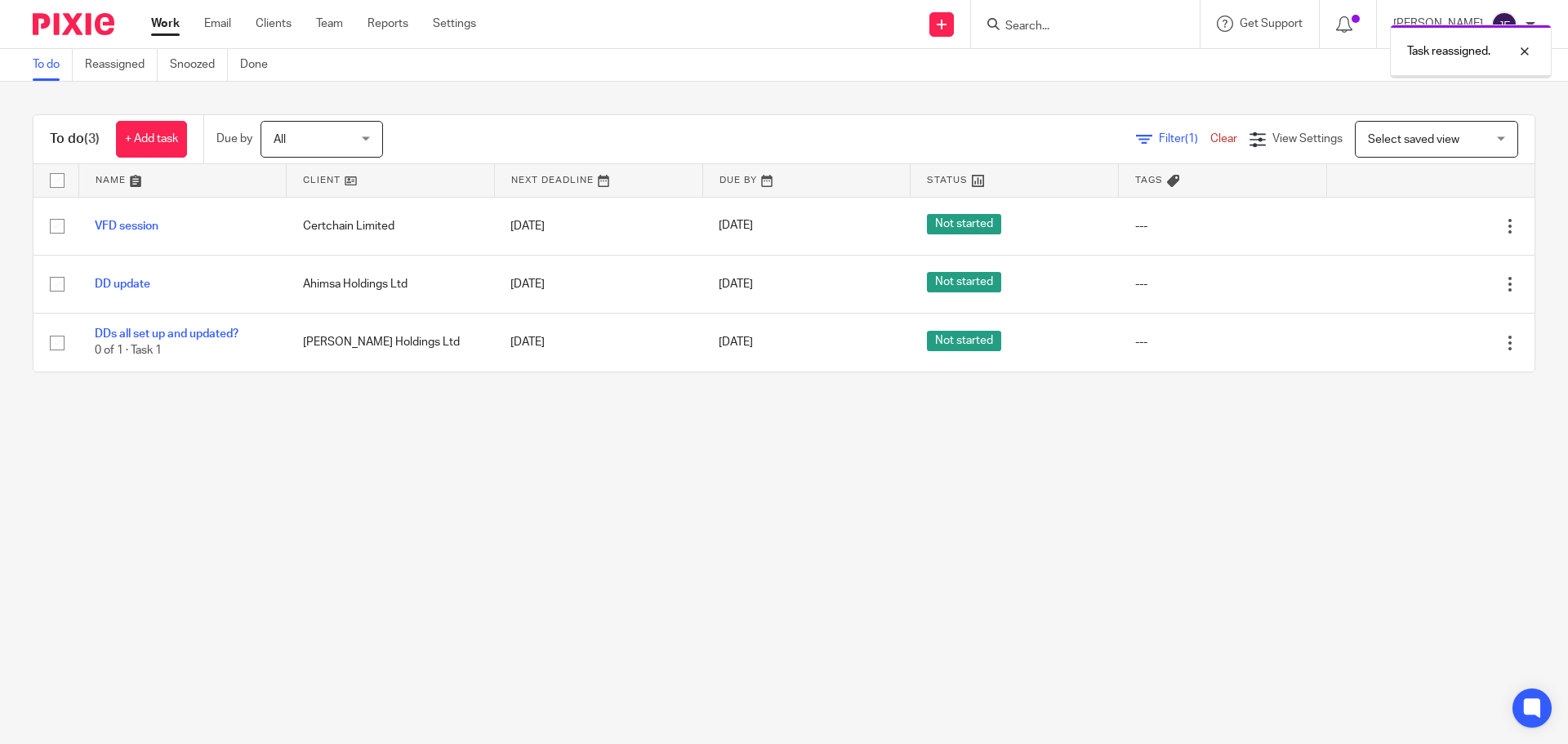
click at [68, 31] on img at bounding box center [73, 24] width 82 height 22
click at [162, 144] on link "+ Add task" at bounding box center [151, 138] width 71 height 37
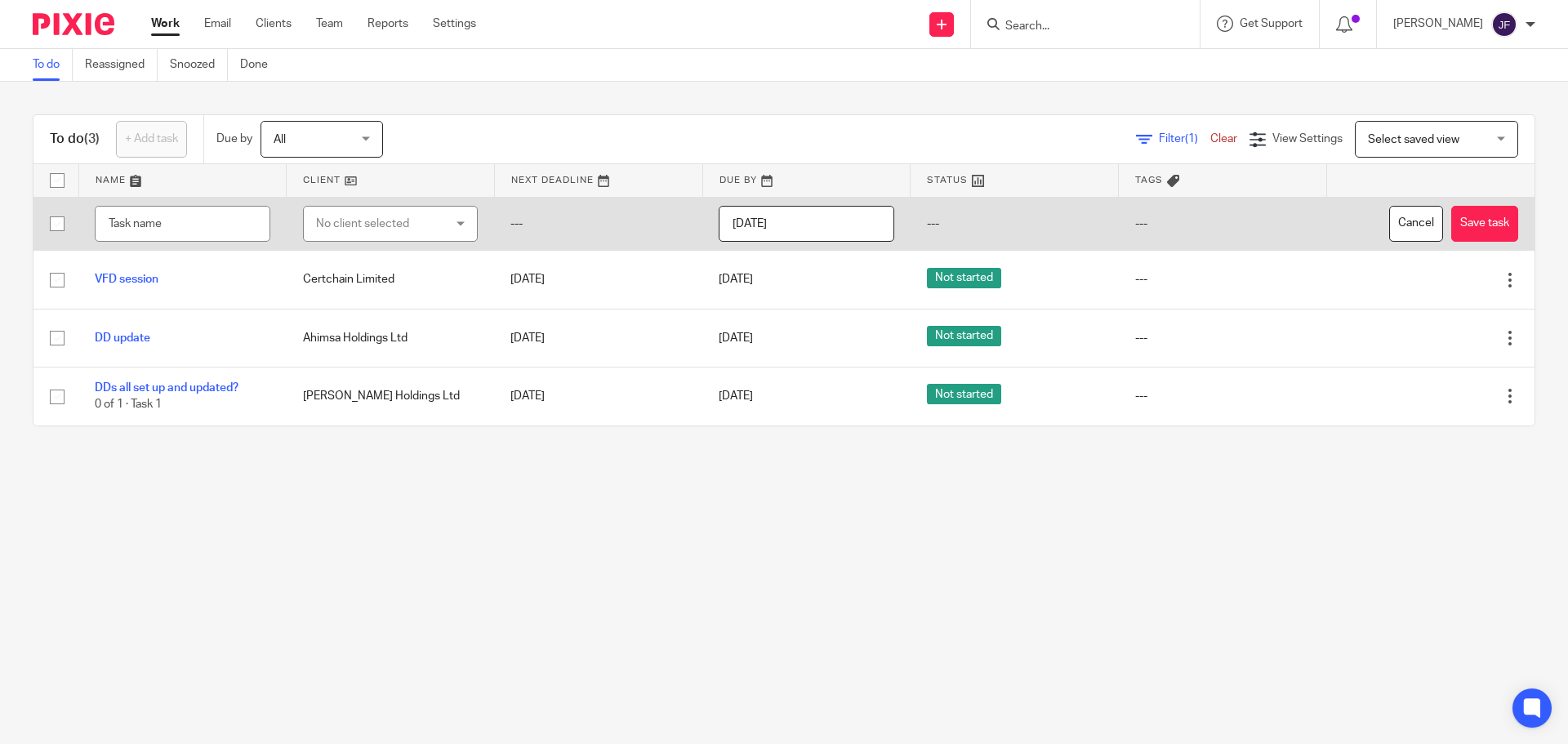
click at [358, 219] on div "No client selected" at bounding box center [380, 224] width 129 height 34
type input "vegfe"
click at [412, 304] on li "VEGFESTUK LTD" at bounding box center [384, 305] width 170 height 34
click at [215, 225] on input "text" at bounding box center [182, 224] width 176 height 37
click at [200, 224] on input "Chart of accounts creation" at bounding box center [182, 224] width 176 height 37
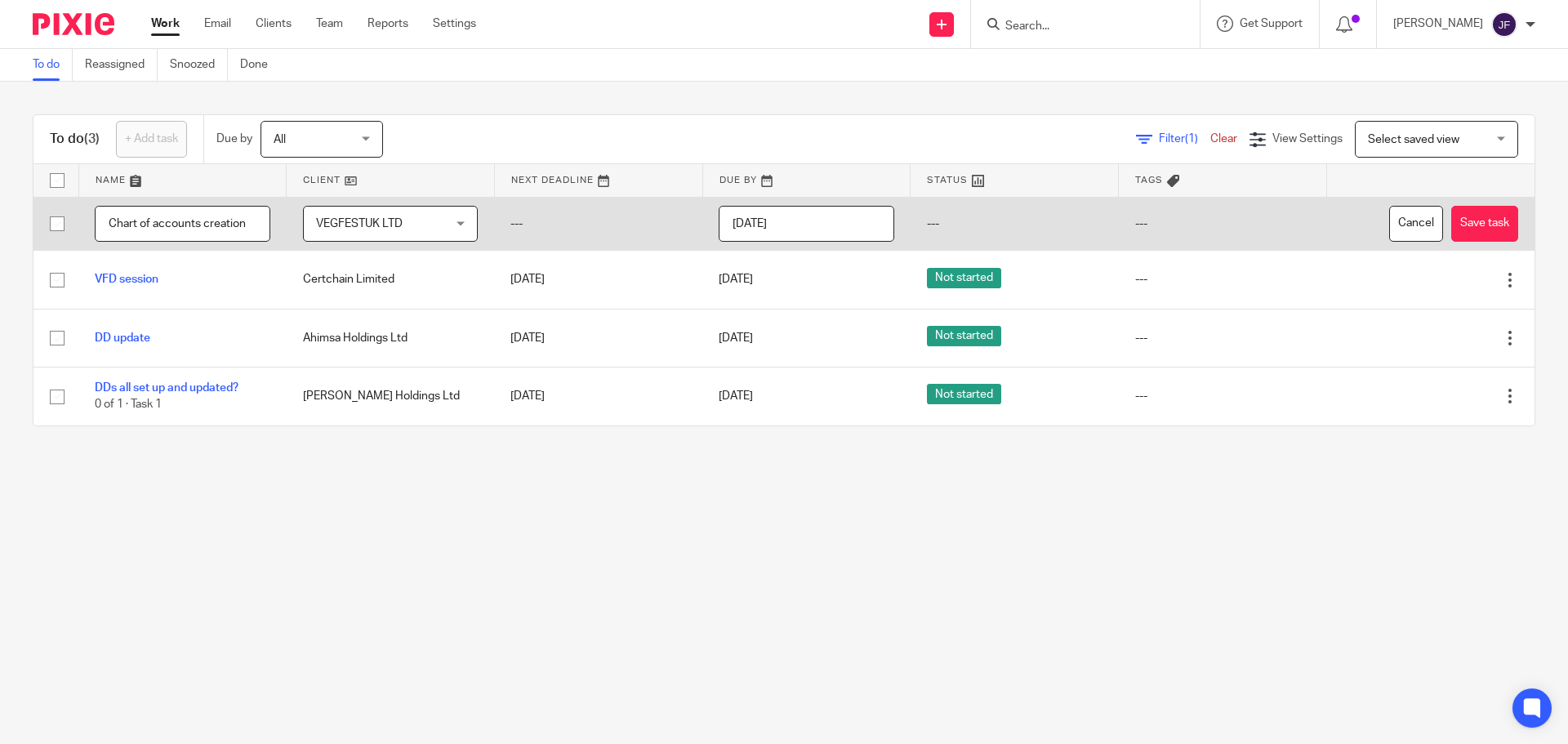
type input "Chart of accounts creation"
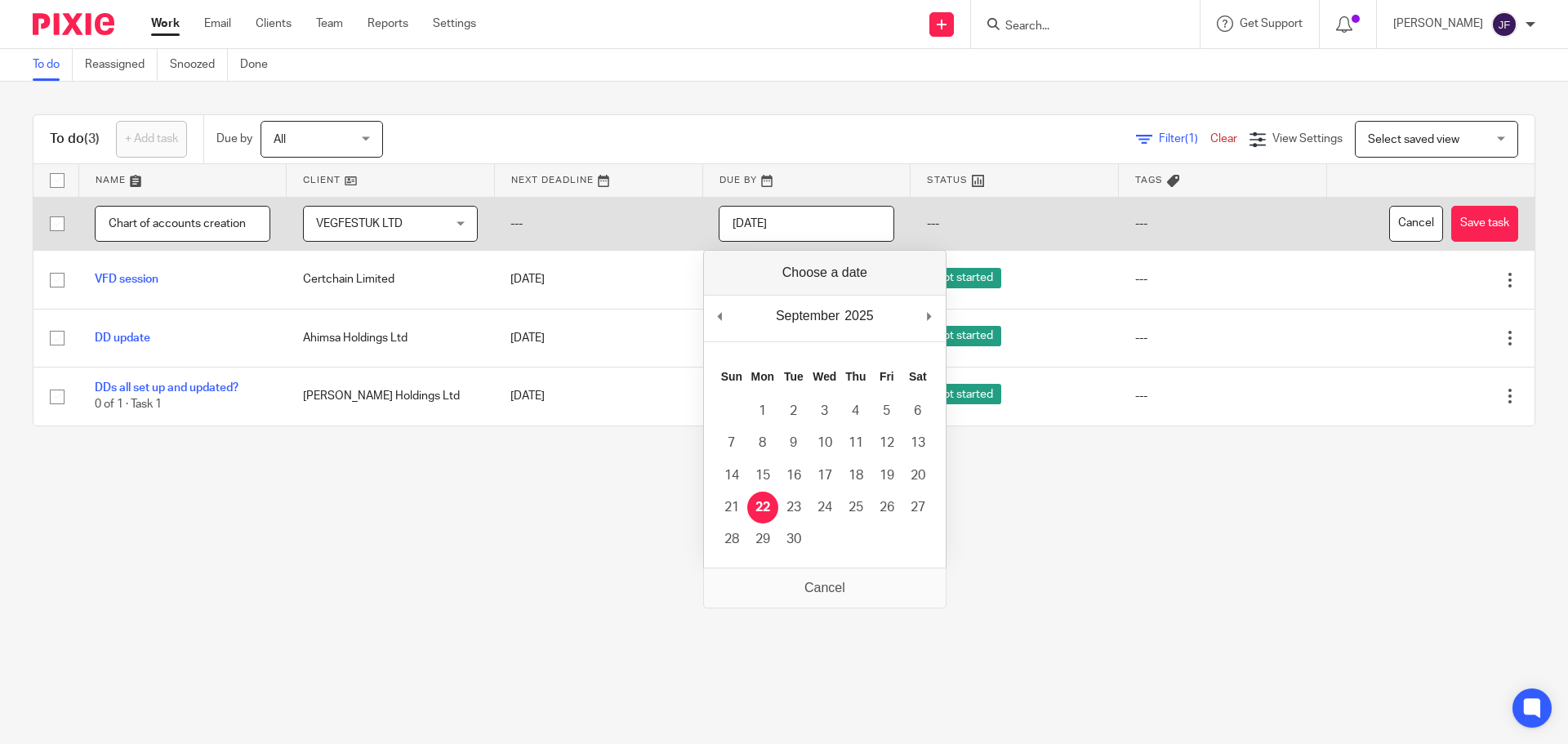
click at [811, 224] on input "2025-09-22" at bounding box center [806, 224] width 176 height 37
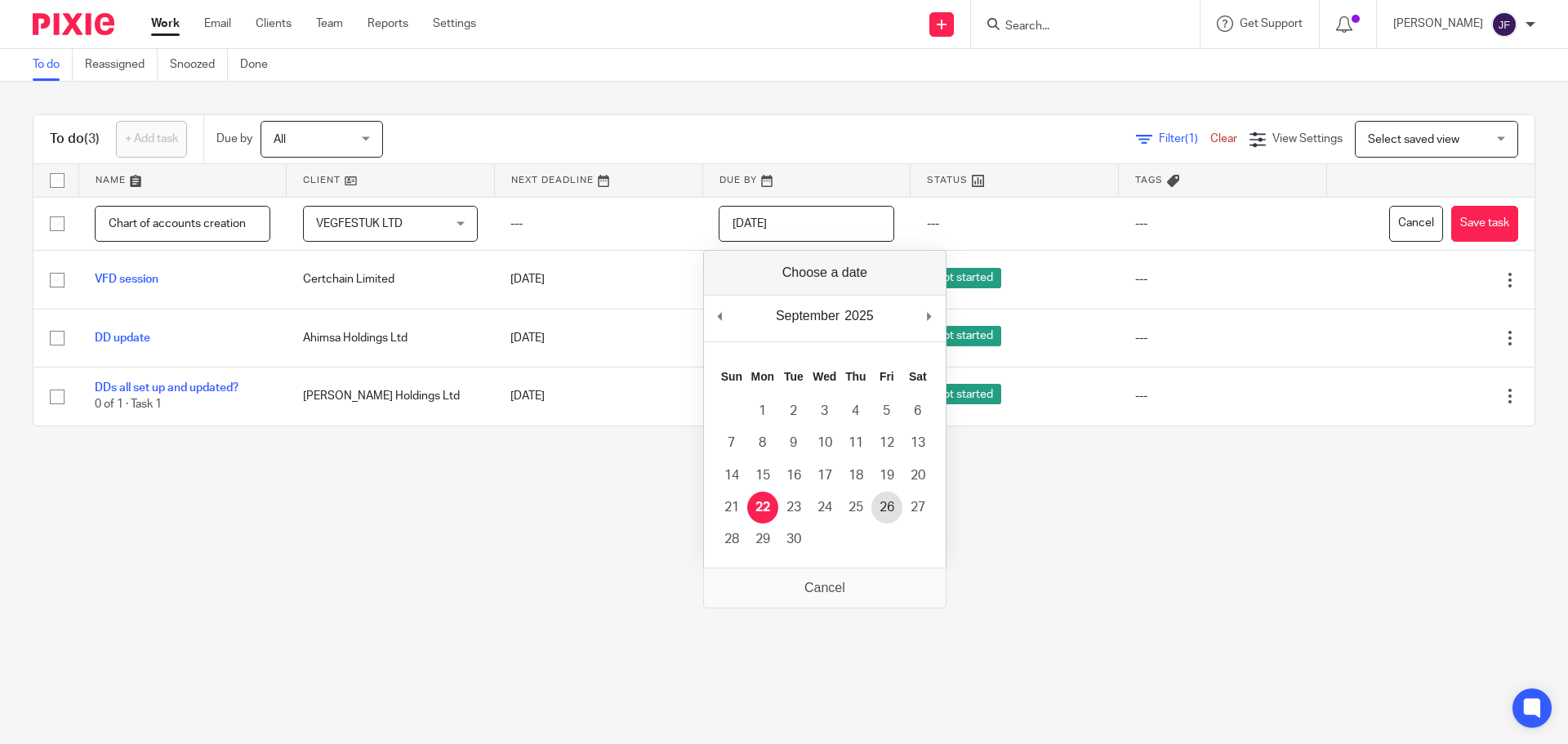
type input "2025-09-26"
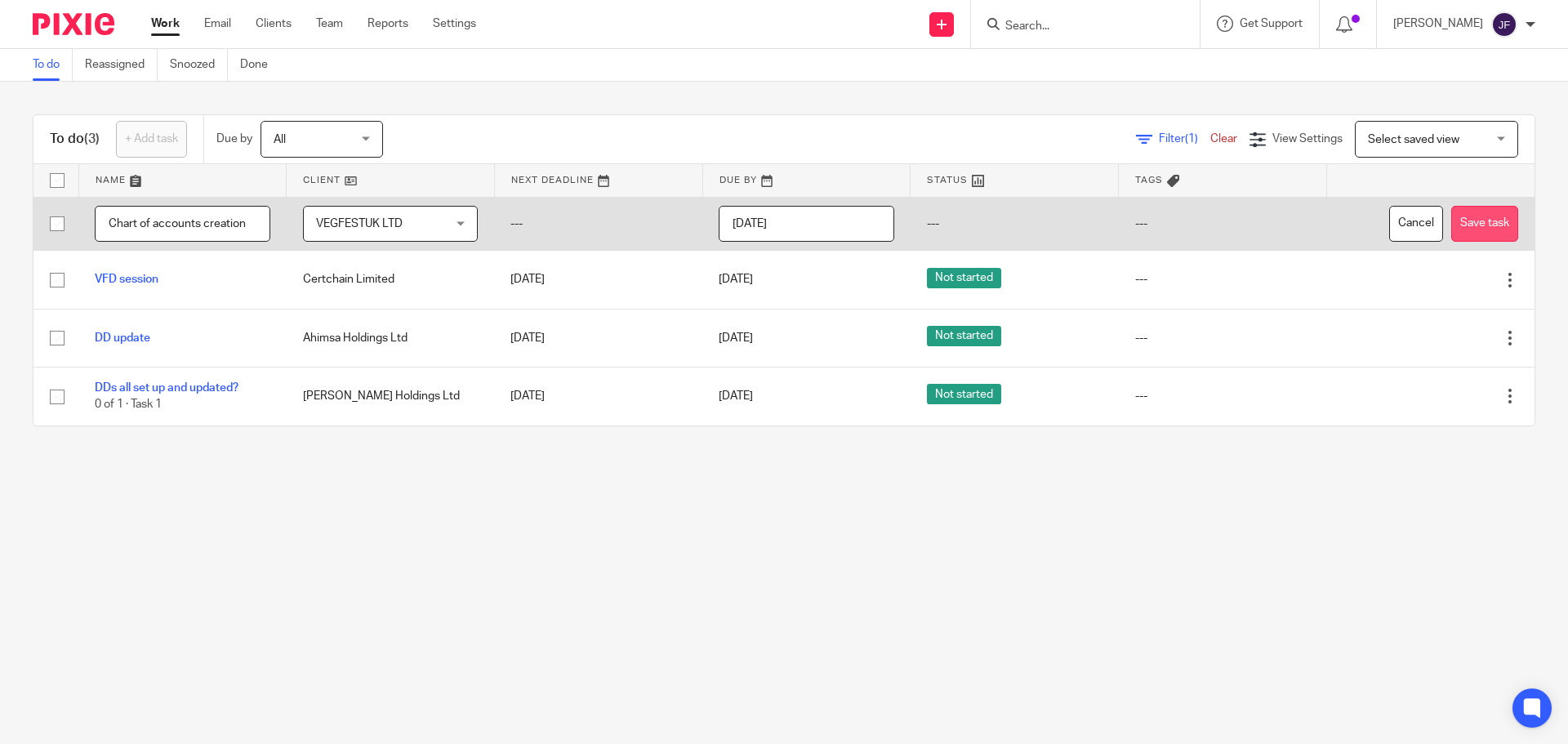
click at [1451, 232] on button "Save task" at bounding box center [1485, 224] width 67 height 37
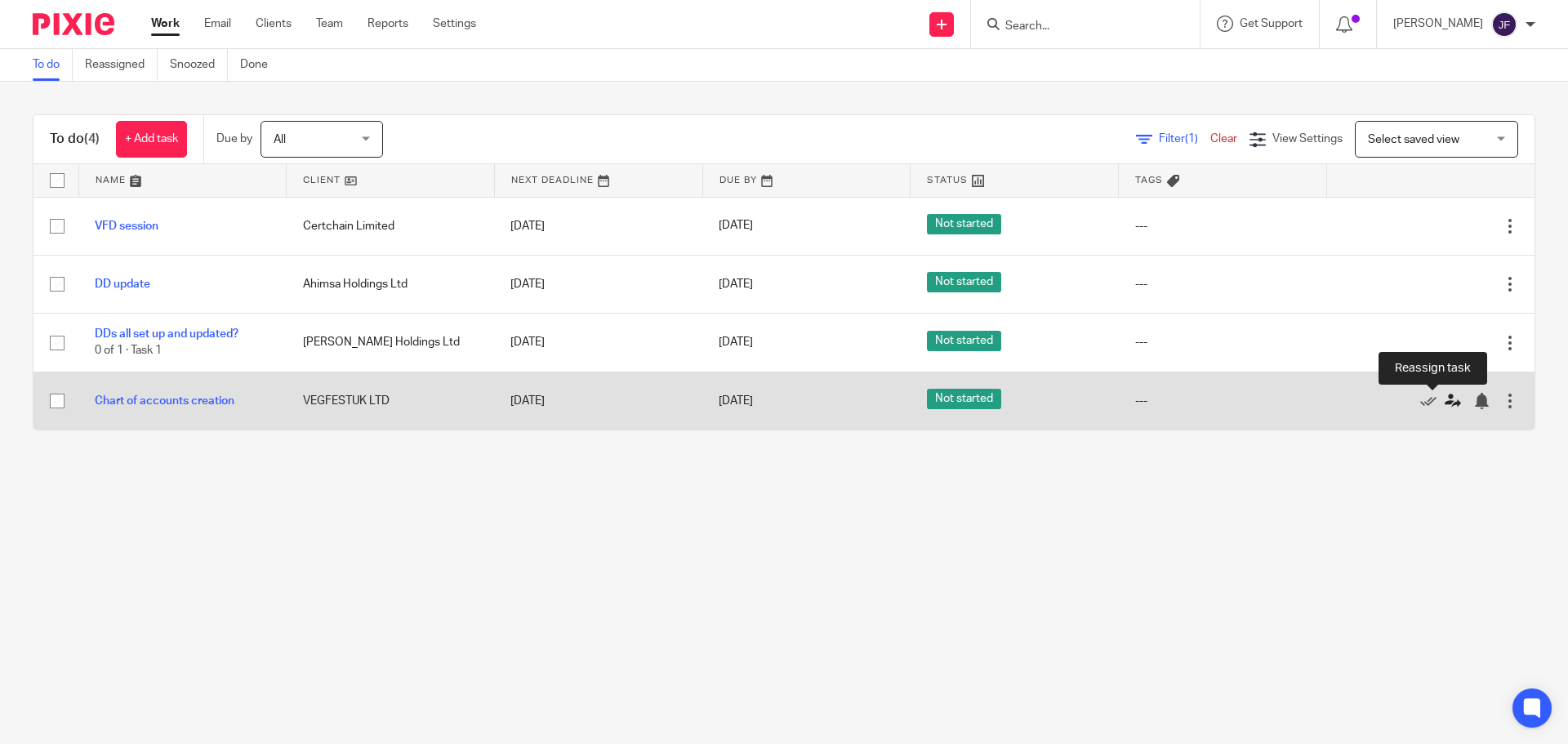
click at [1445, 404] on icon at bounding box center [1453, 400] width 16 height 16
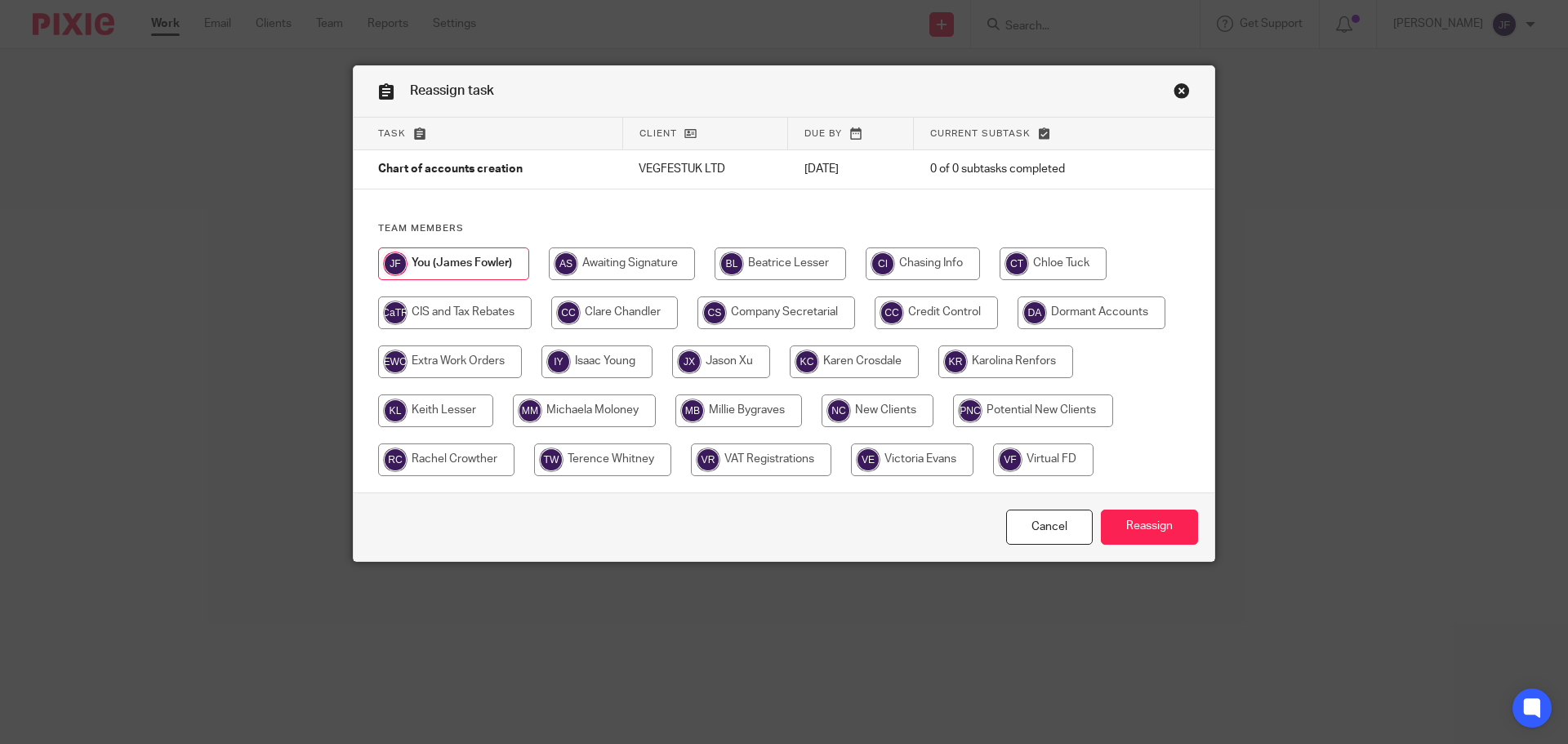
click at [485, 463] on input "radio" at bounding box center [446, 459] width 136 height 33
radio input "true"
click at [1147, 523] on input "Reassign" at bounding box center [1149, 526] width 97 height 35
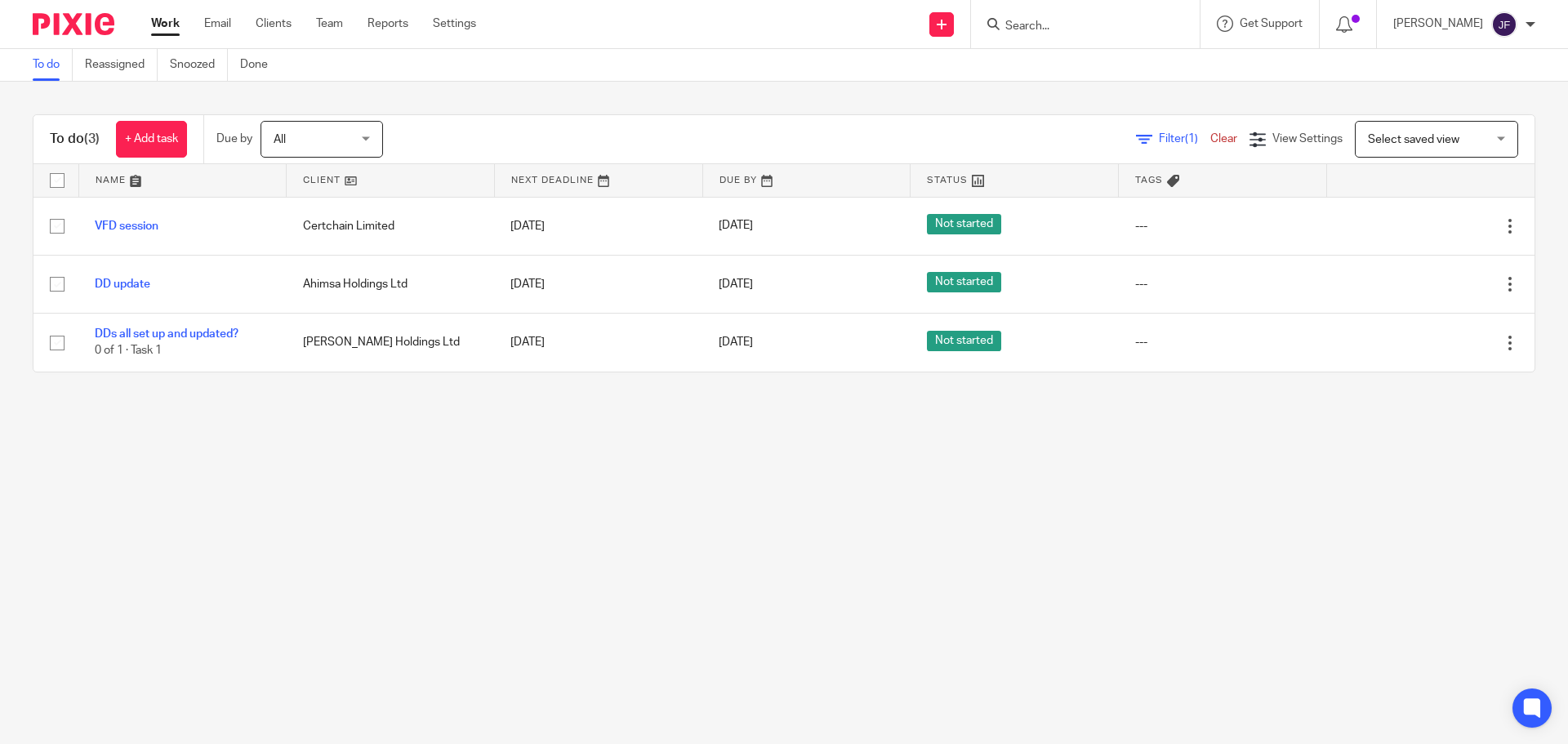
click at [1081, 24] on input "Search" at bounding box center [1077, 27] width 147 height 15
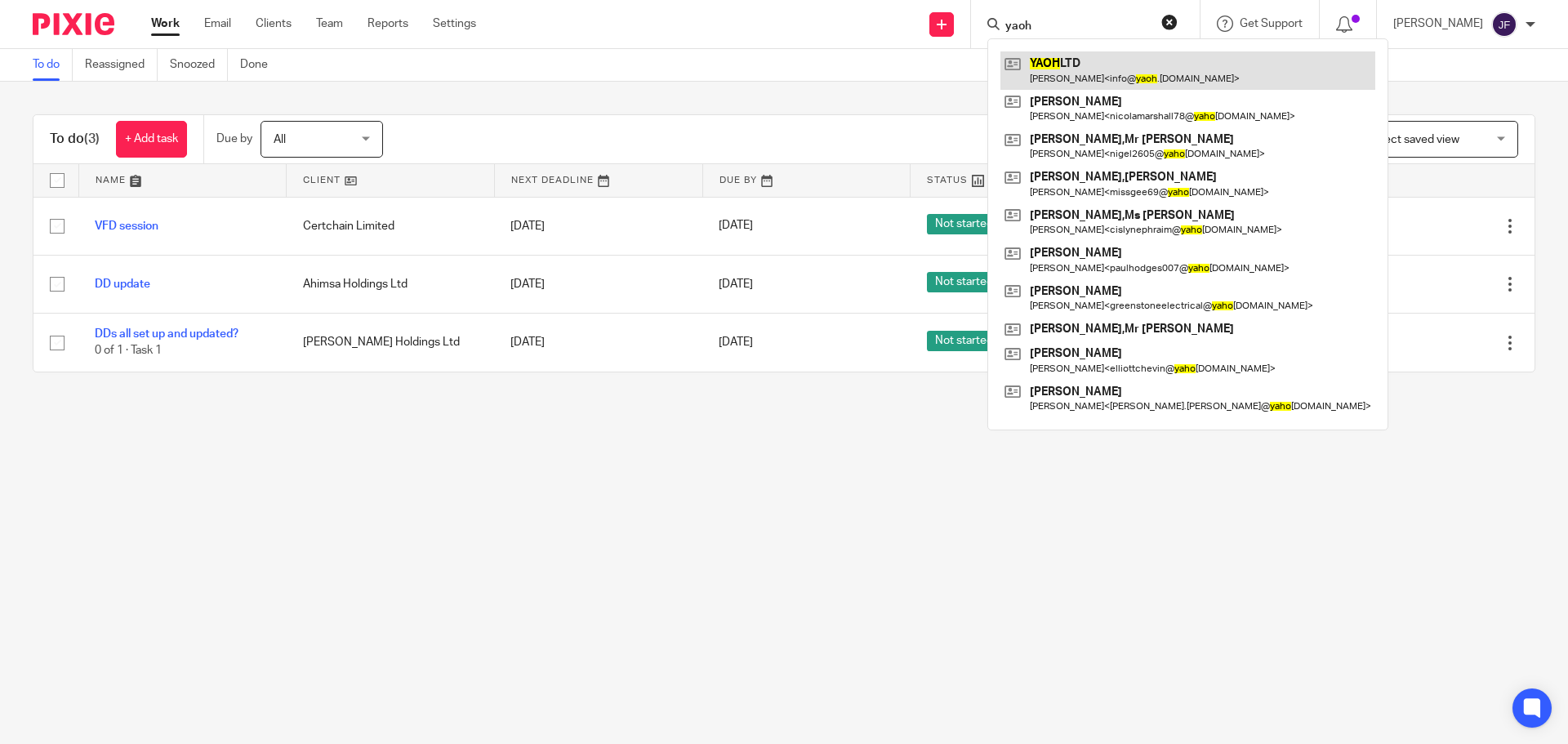
type input "yaoh"
click at [1113, 83] on link at bounding box center [1188, 71] width 375 height 38
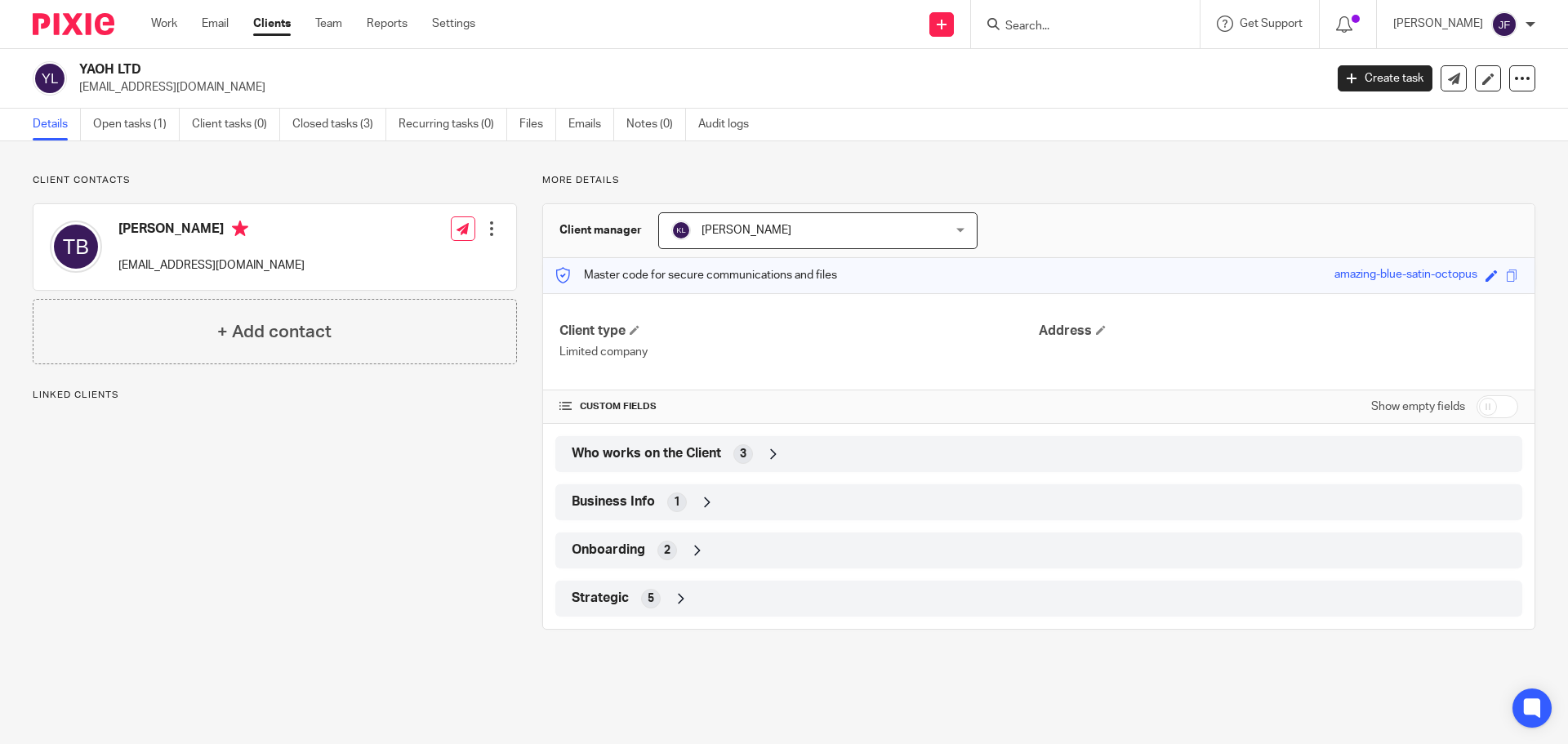
click at [630, 603] on div "Strategic 5" at bounding box center [1039, 598] width 942 height 28
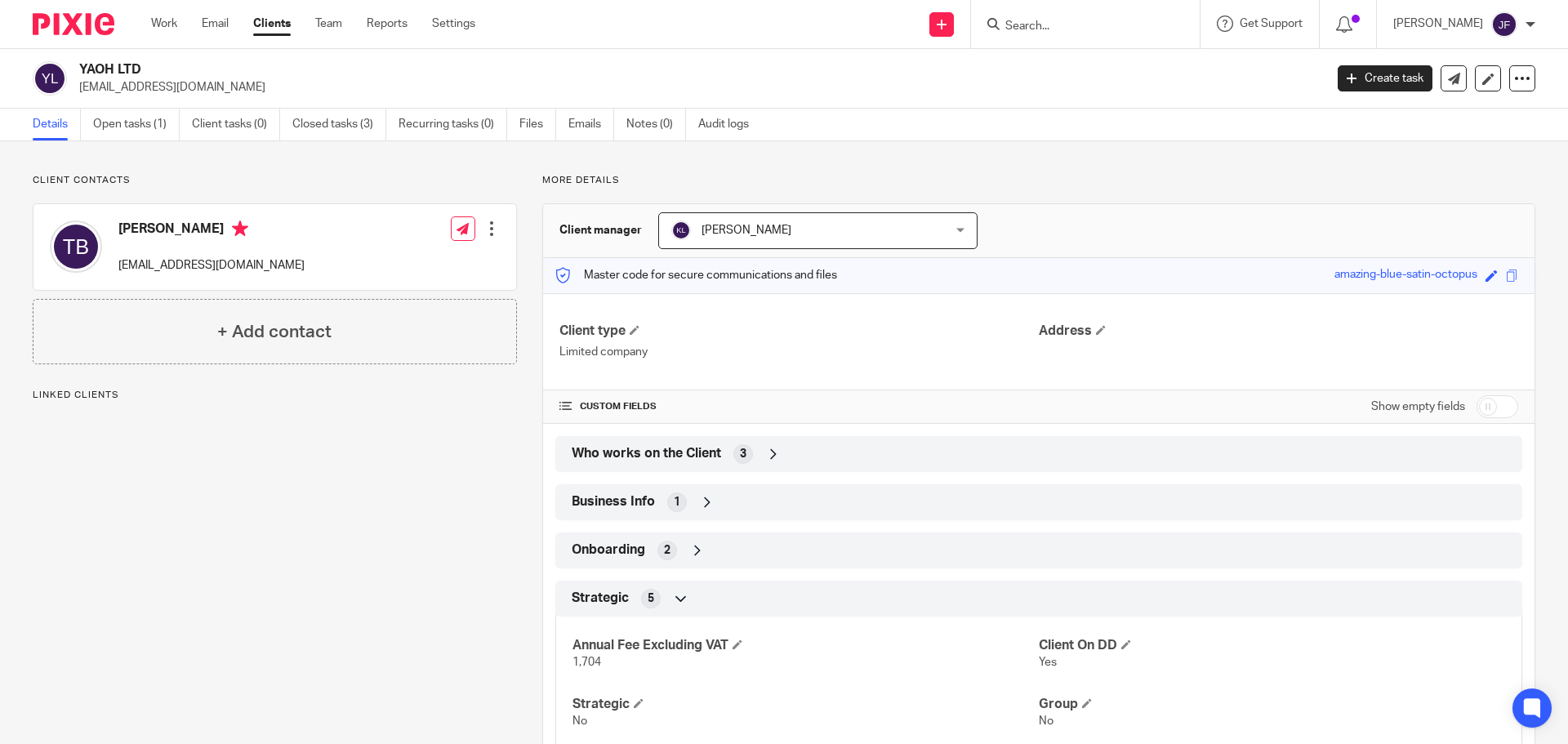
click at [1056, 32] on input "Search" at bounding box center [1077, 27] width 147 height 15
type input "vegfest"
click at [1102, 63] on link at bounding box center [1128, 71] width 256 height 38
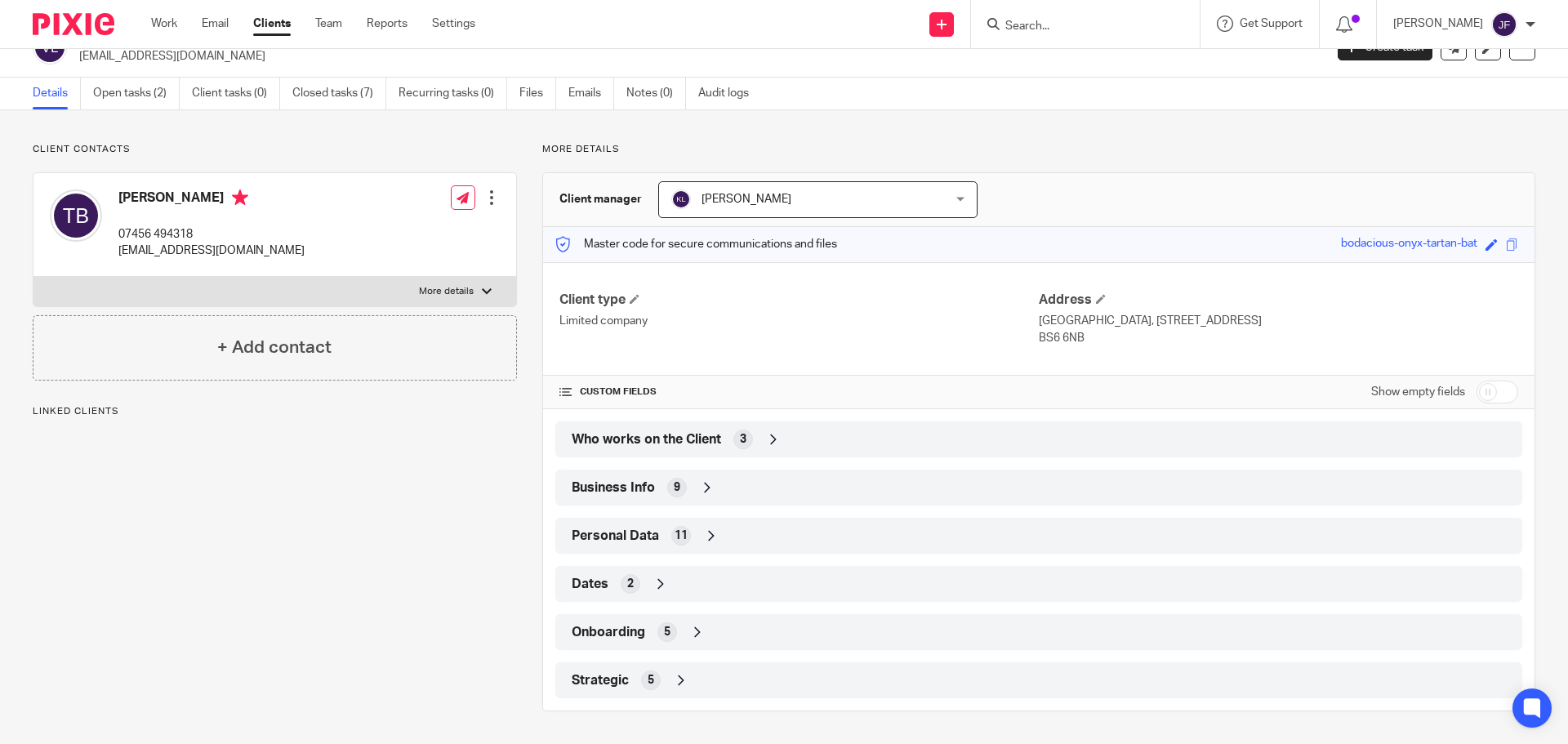
click at [626, 670] on div "Strategic 5" at bounding box center [1039, 679] width 942 height 28
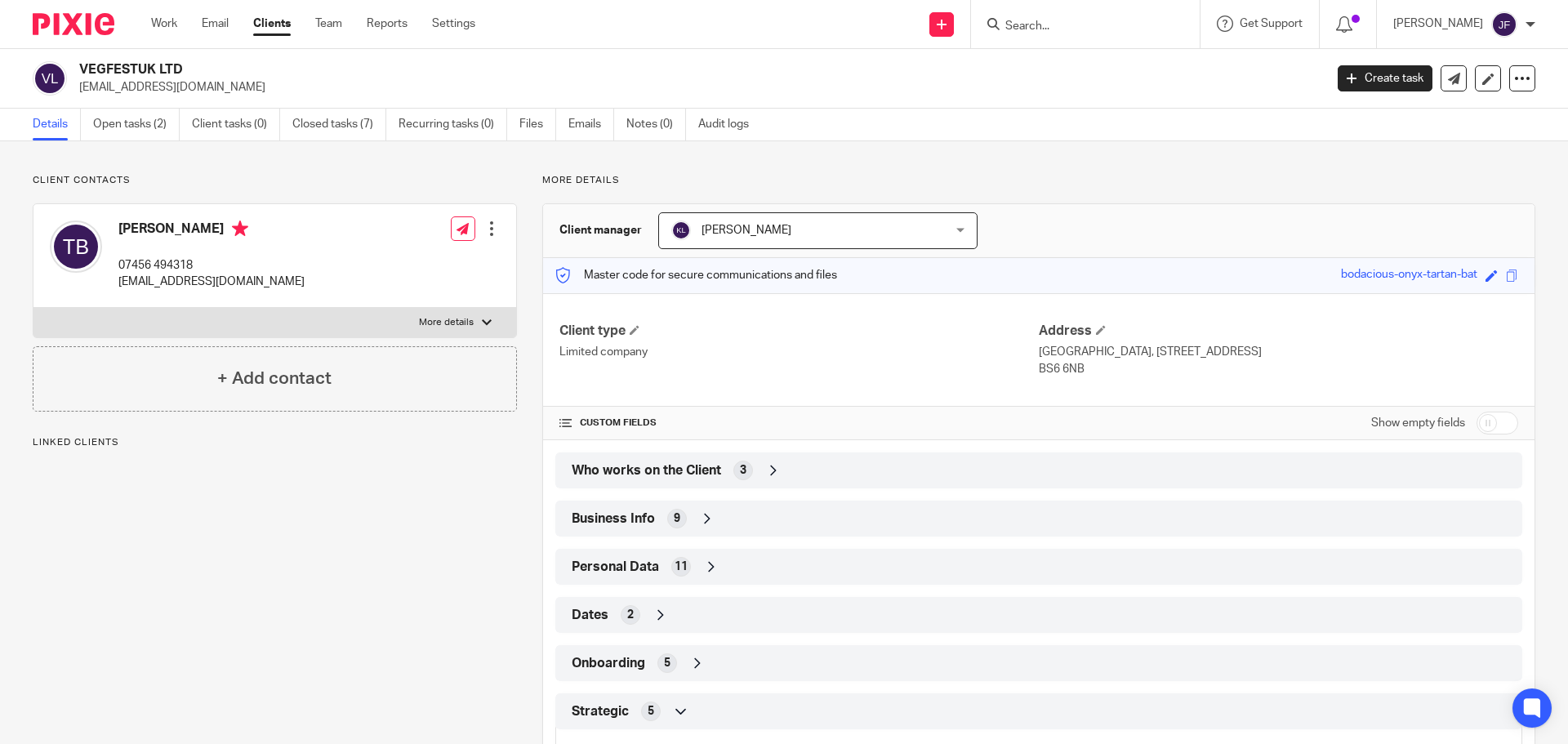
click at [67, 34] on img at bounding box center [73, 24] width 82 height 22
